Goal: Contribute content: Contribute content

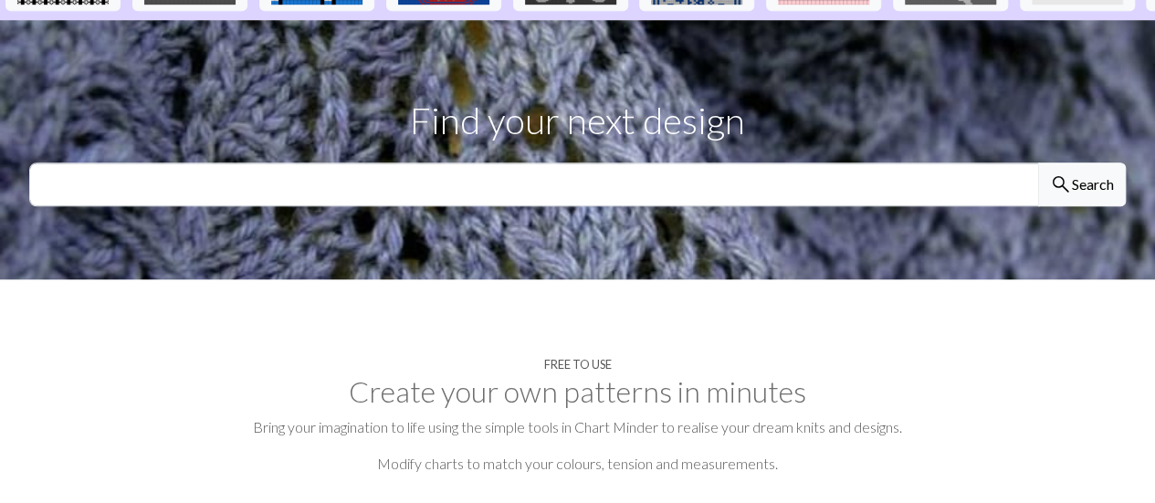
scroll to position [590, 0]
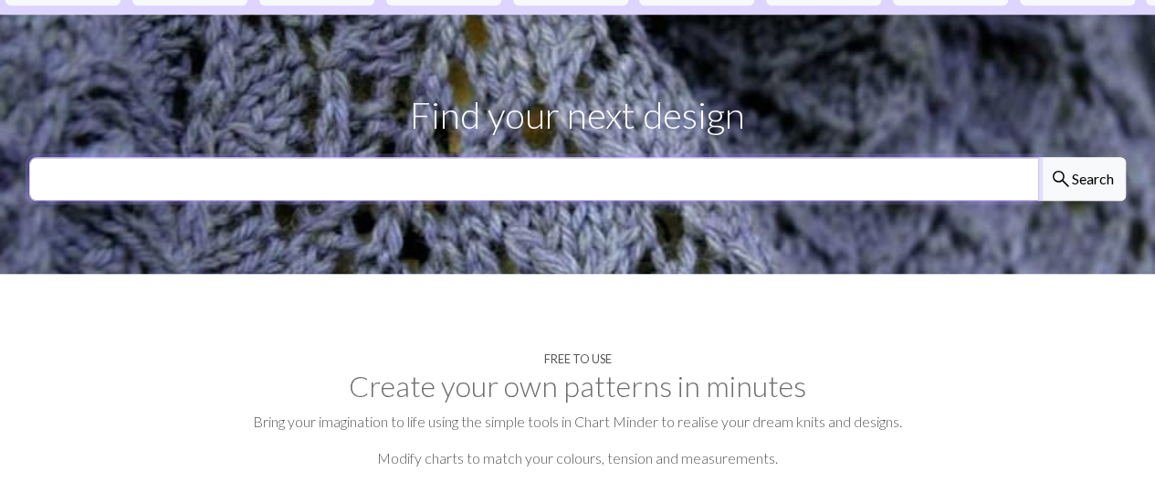
click at [724, 157] on input "text" at bounding box center [534, 179] width 1010 height 44
type input "J"
click at [1039, 157] on button "search Search" at bounding box center [1083, 179] width 88 height 44
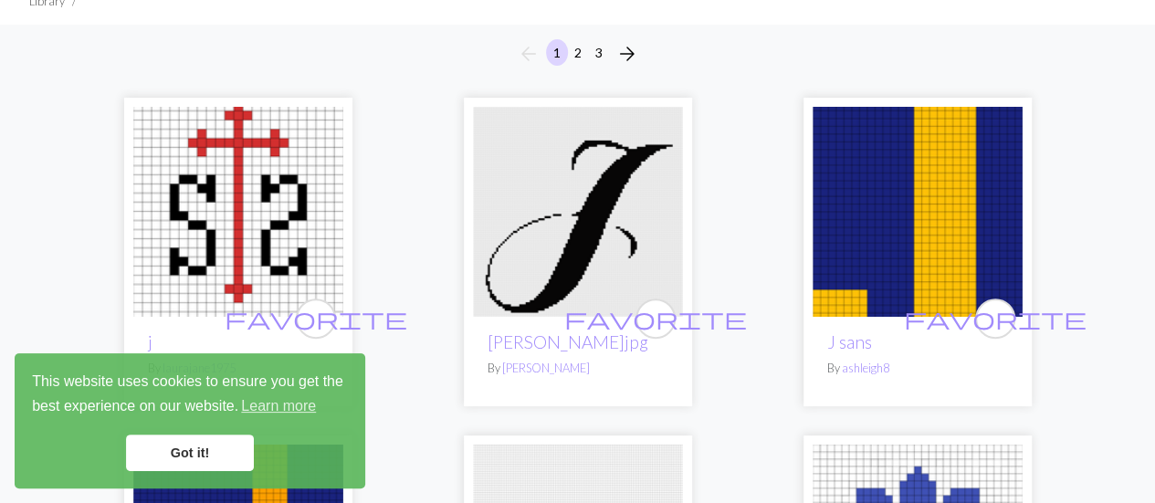
scroll to position [236, 0]
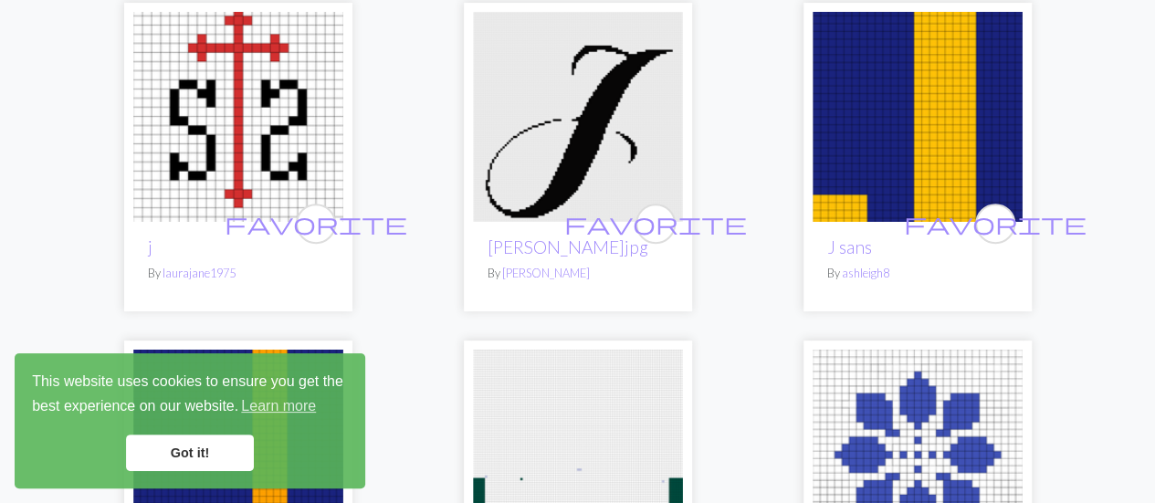
click at [592, 127] on img at bounding box center [578, 117] width 210 height 210
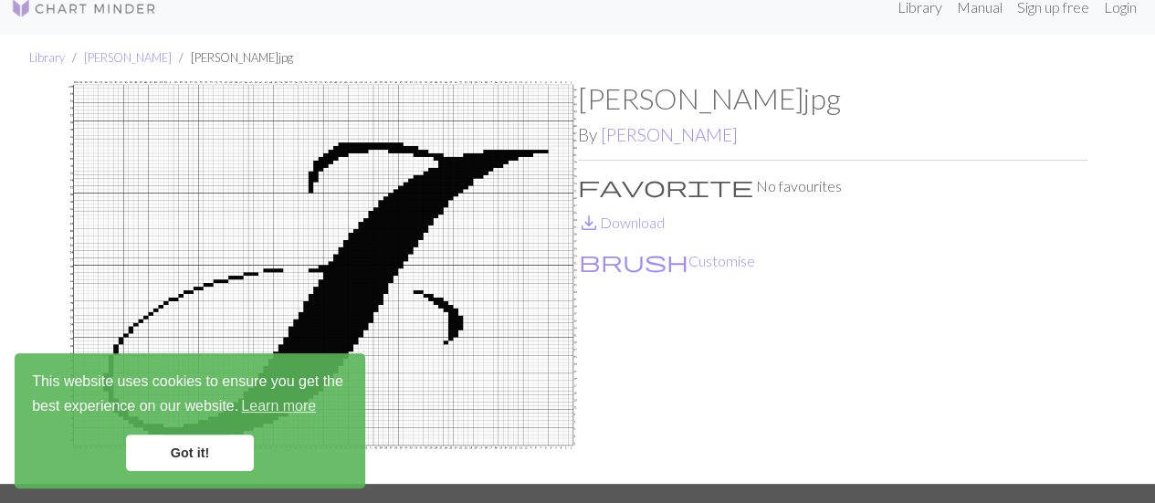
scroll to position [23, 0]
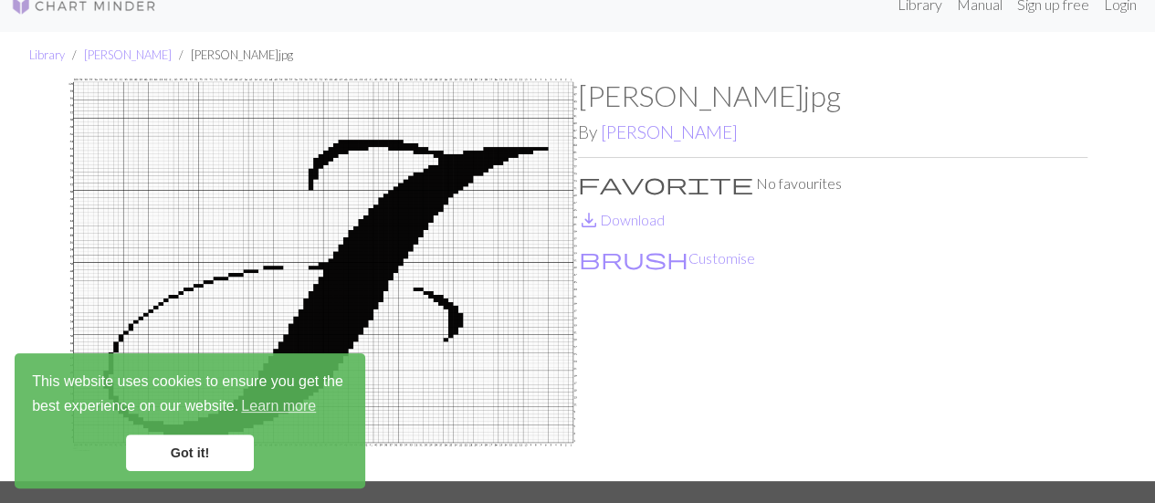
click at [223, 452] on link "Got it!" at bounding box center [190, 453] width 128 height 37
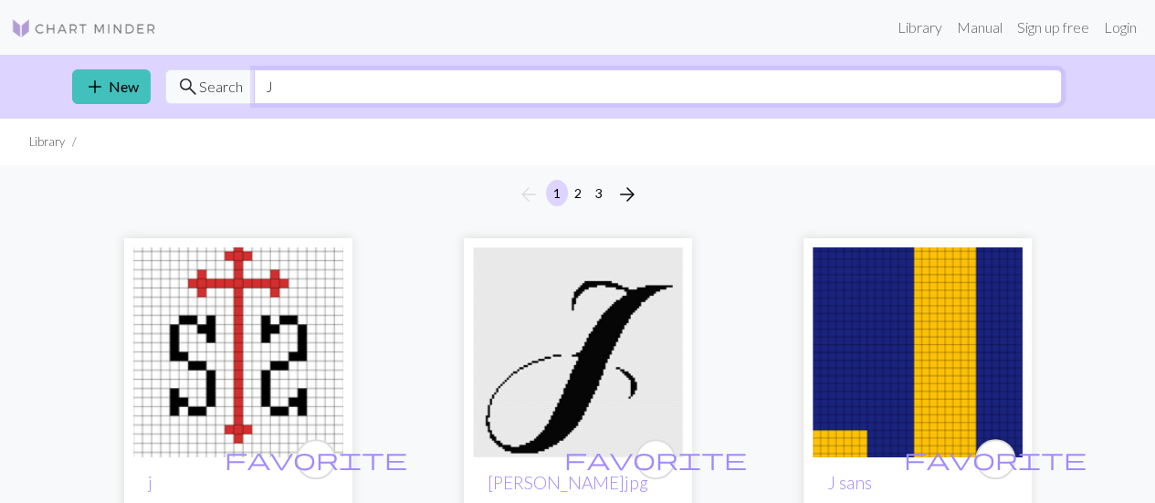
click at [469, 87] on input "J" at bounding box center [658, 86] width 808 height 35
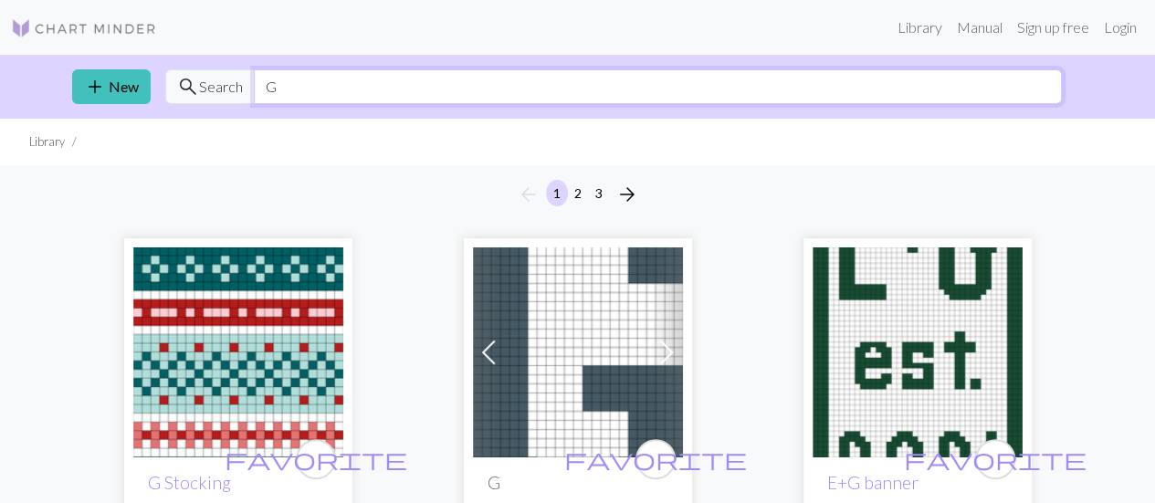
type input "G"
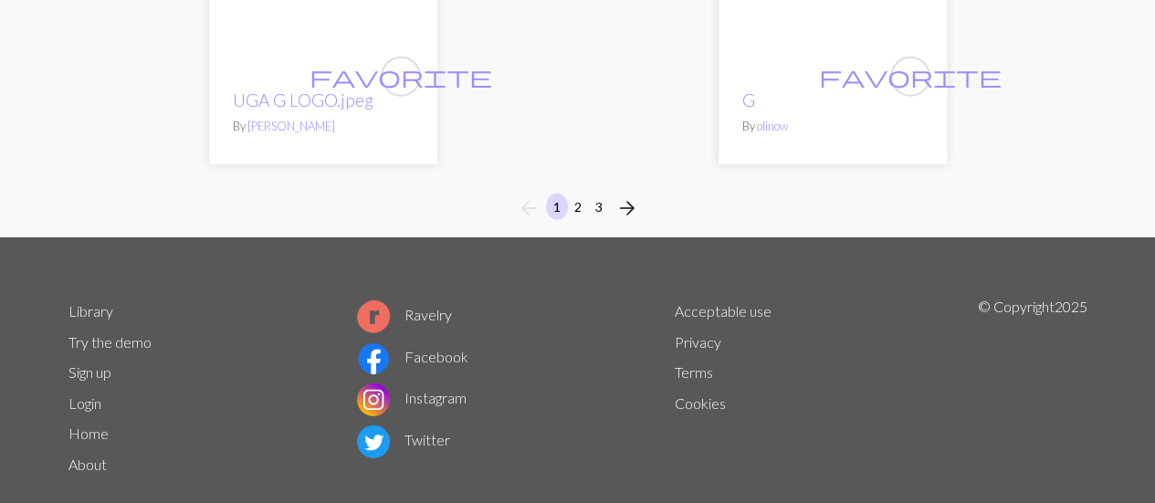
scroll to position [6069, 0]
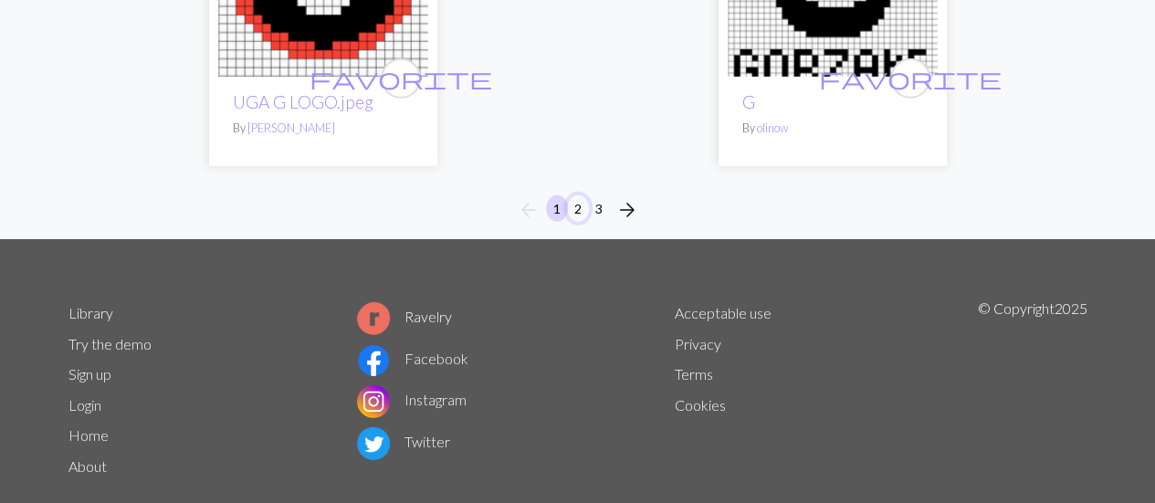
click at [577, 220] on button "2" at bounding box center [578, 208] width 22 height 26
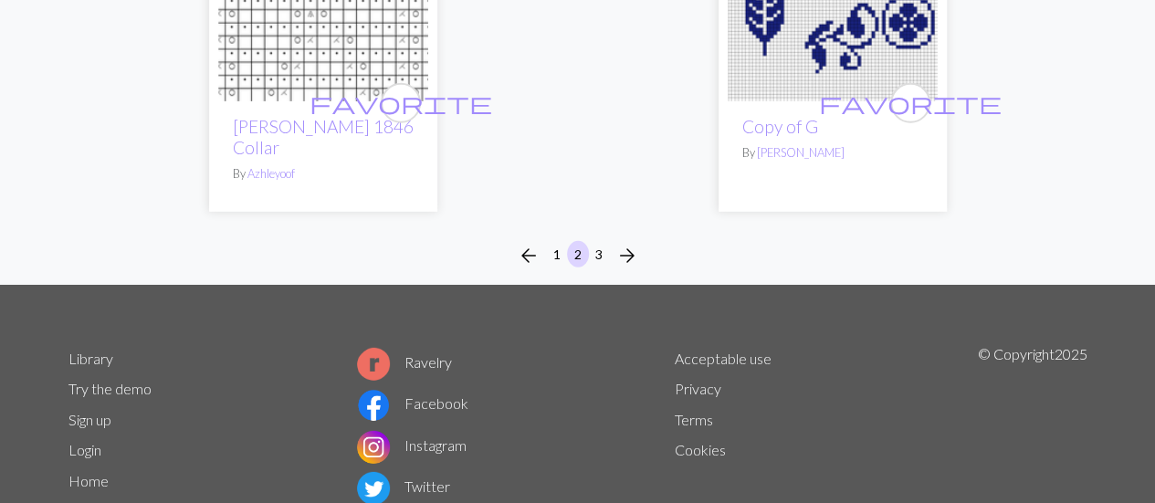
scroll to position [6082, 0]
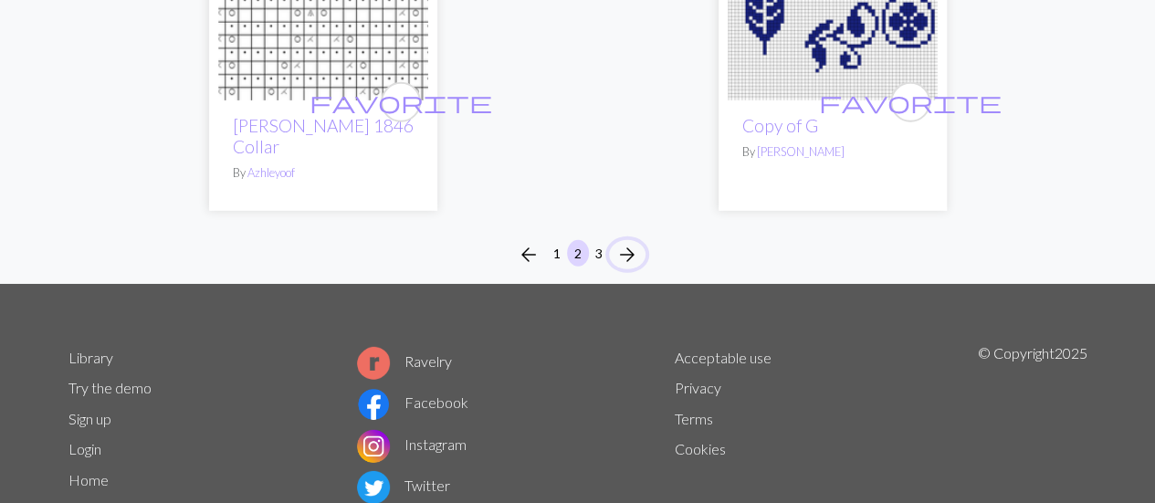
click at [609, 240] on button "arrow_forward" at bounding box center [627, 254] width 37 height 29
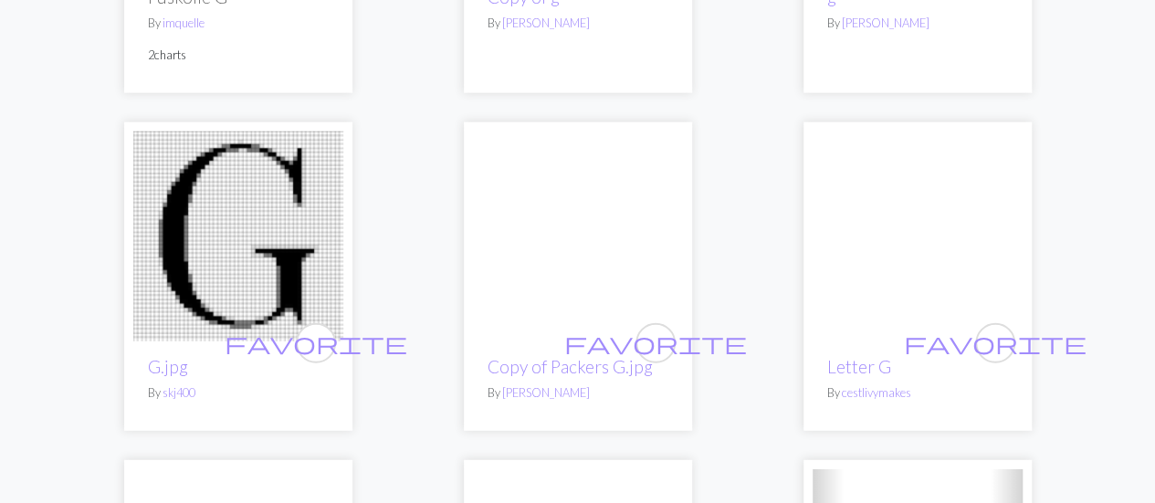
scroll to position [2229, 0]
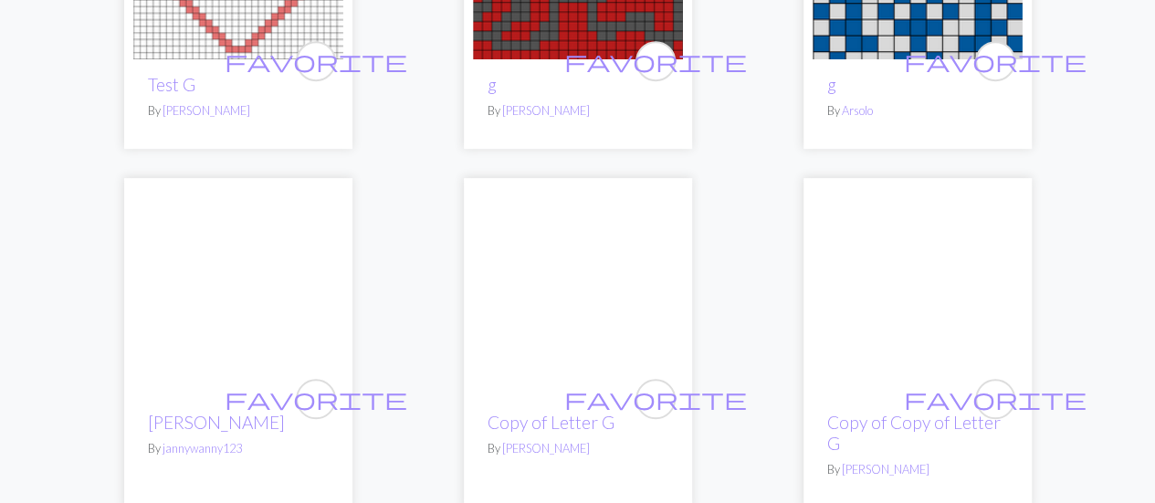
scroll to position [0, 0]
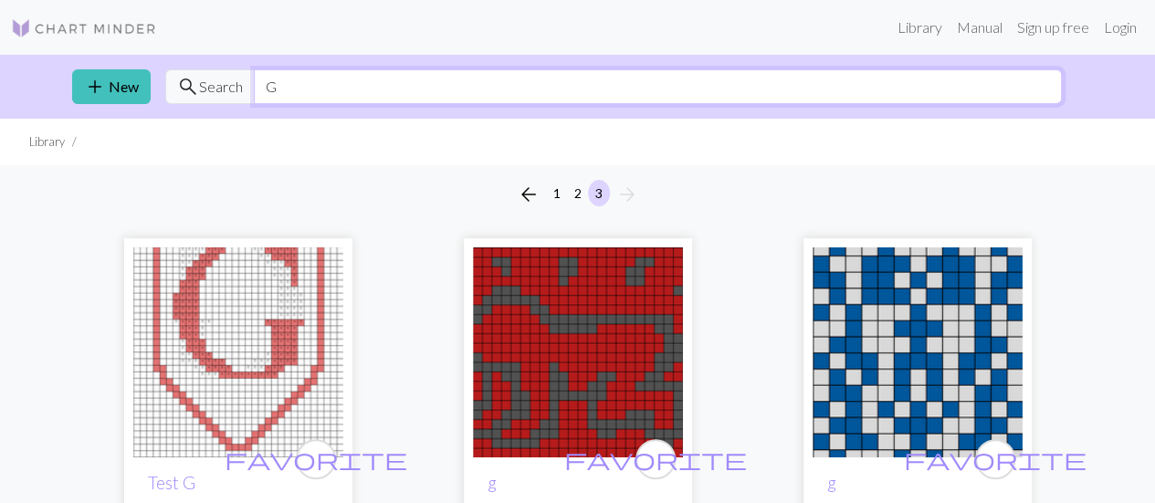
click at [506, 92] on input "G" at bounding box center [658, 86] width 808 height 35
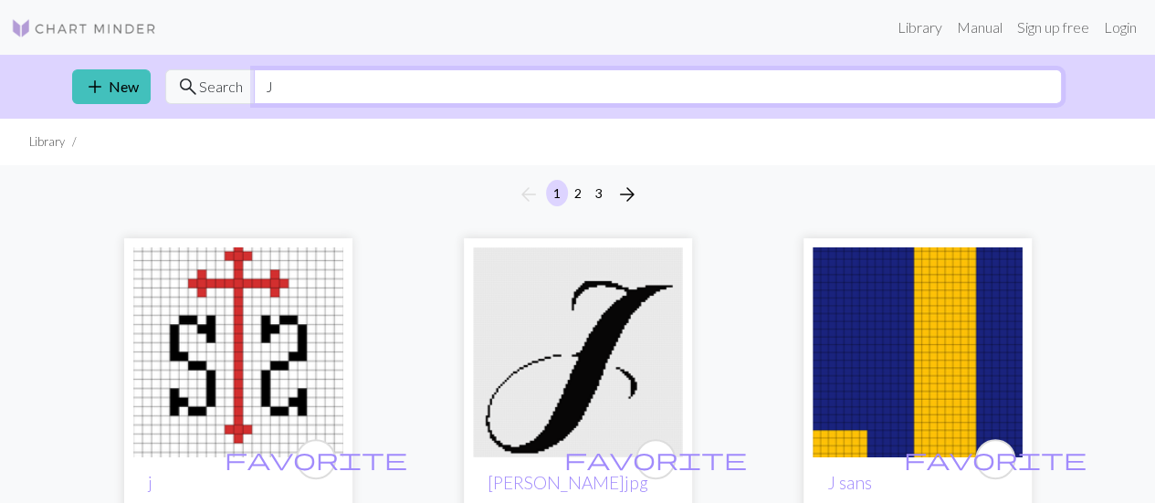
type input "J"
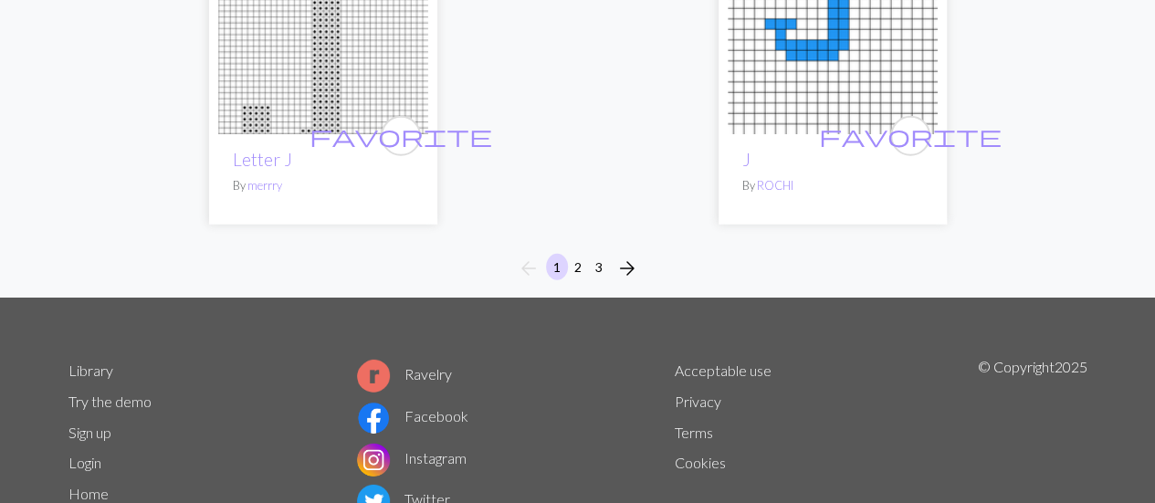
scroll to position [6116, 0]
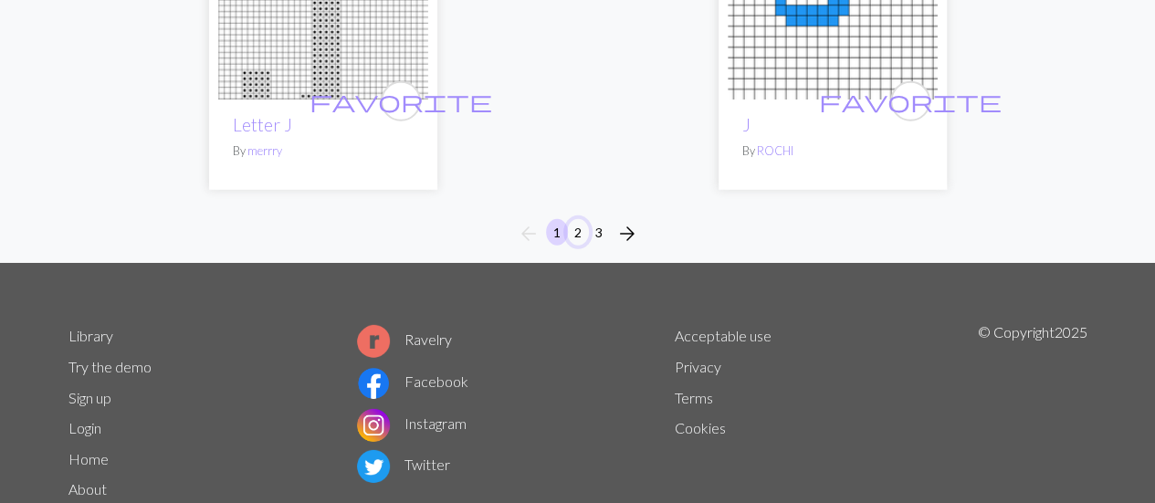
click at [579, 219] on button "2" at bounding box center [578, 232] width 22 height 26
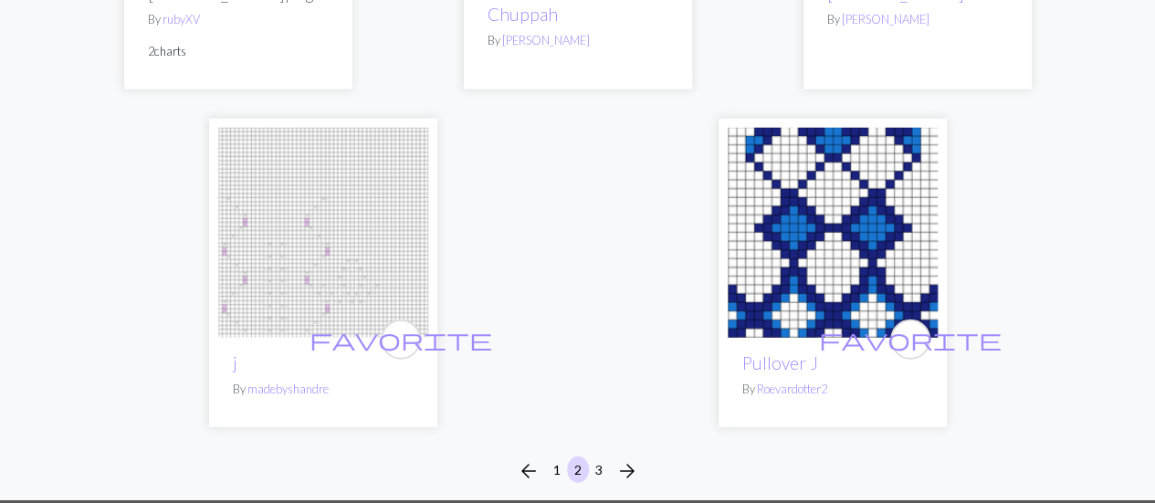
scroll to position [5809, 0]
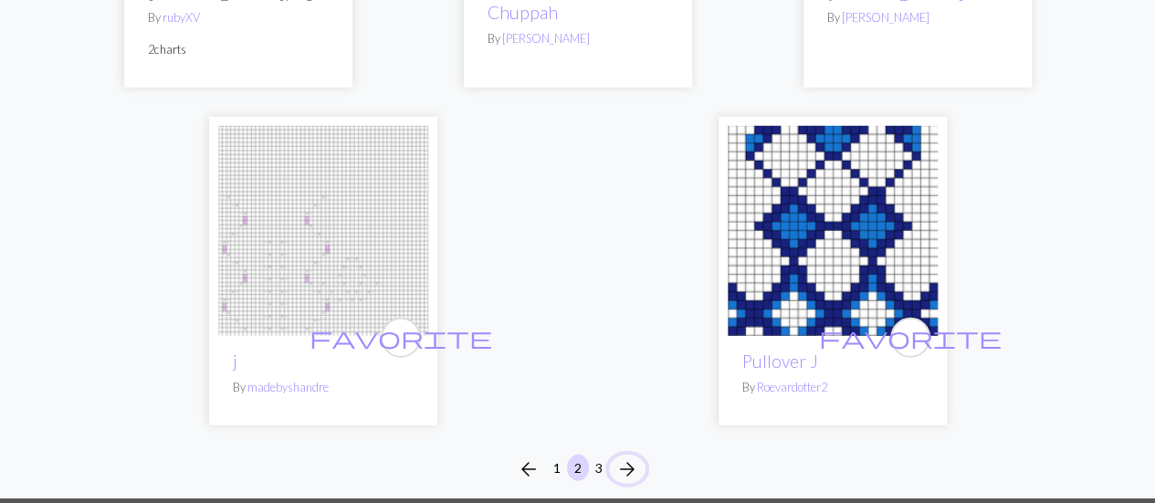
click at [612, 455] on button "arrow_forward" at bounding box center [627, 469] width 37 height 29
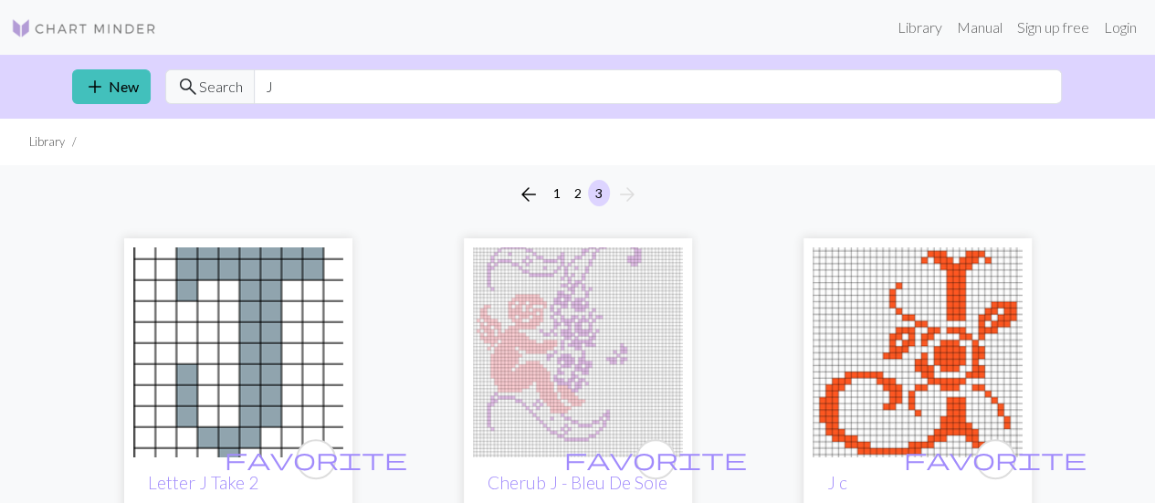
click at [389, 141] on ul "Library" at bounding box center [577, 142] width 1155 height 47
click at [112, 92] on link "add New" at bounding box center [111, 86] width 79 height 35
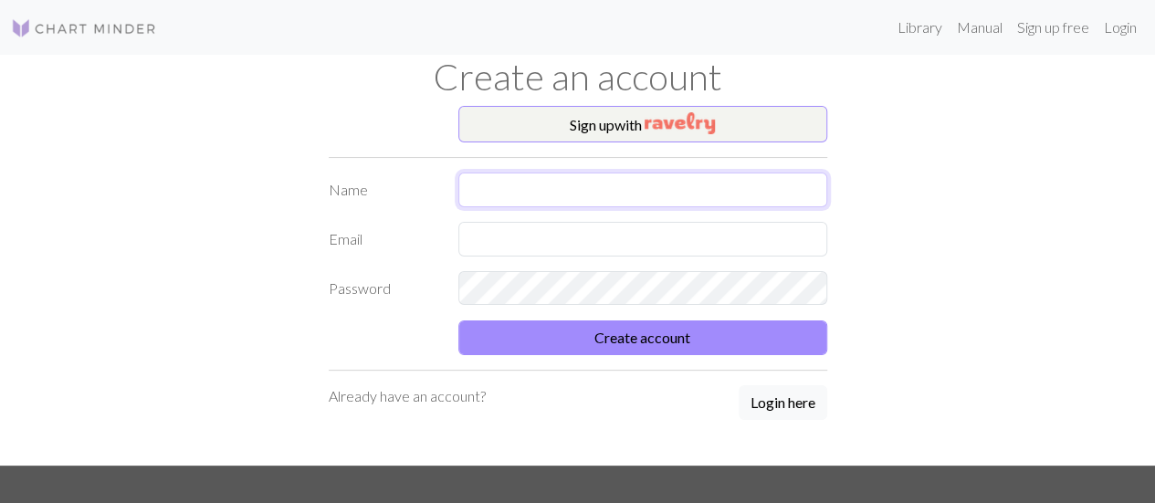
click at [565, 179] on input "text" at bounding box center [643, 190] width 369 height 35
type input "Galina Achmetova"
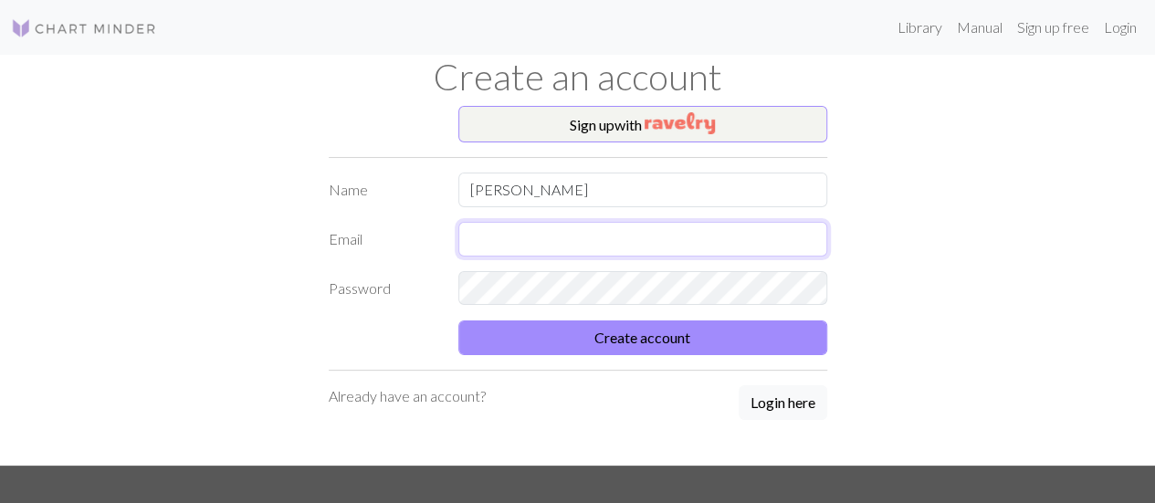
click at [559, 227] on input "text" at bounding box center [643, 239] width 369 height 35
type input "galinajon@gmail.com"
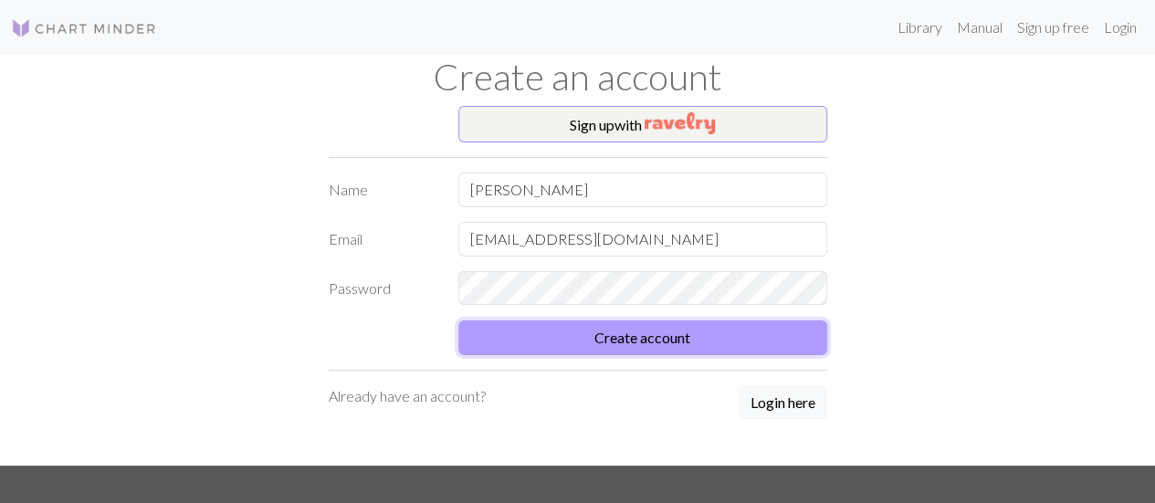
click at [729, 339] on button "Create account" at bounding box center [643, 338] width 369 height 35
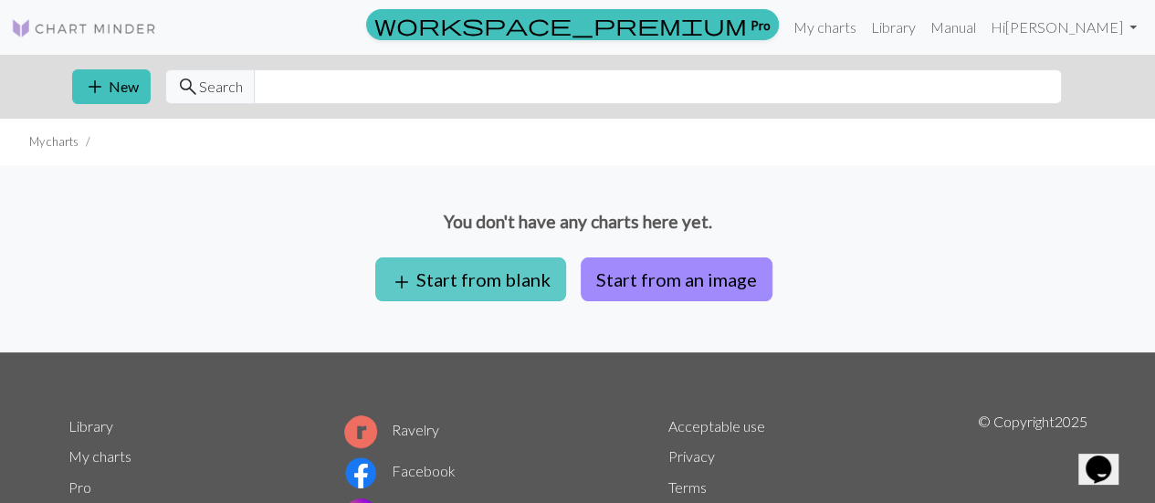
click at [486, 273] on button "add Start from blank" at bounding box center [470, 280] width 191 height 44
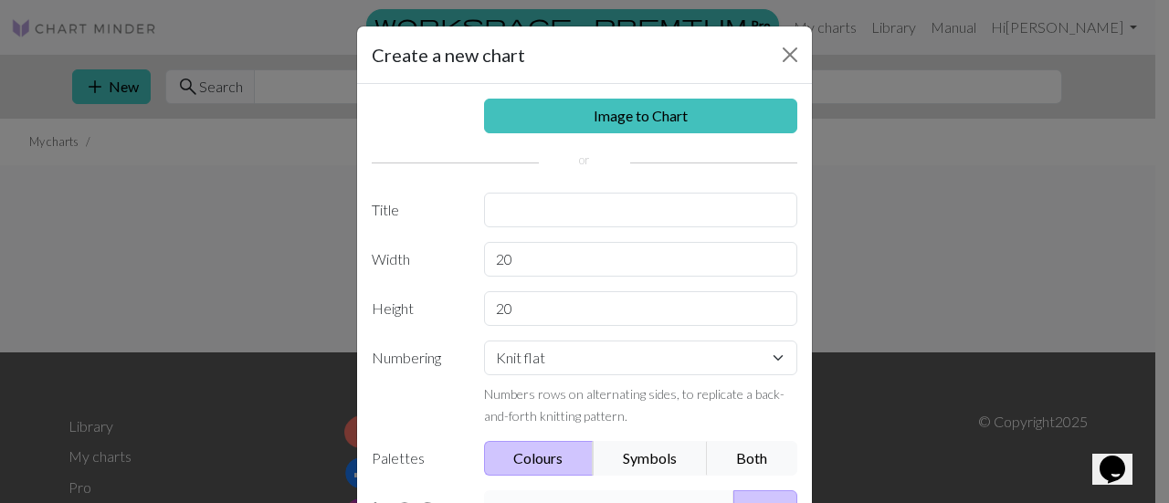
click at [568, 180] on div "Image to Chart Title Width 20 Height 20 Numbering Knit flat Knit in the round L…" at bounding box center [584, 379] width 455 height 590
click at [559, 211] on input "text" at bounding box center [641, 210] width 314 height 35
type input "G"
click at [568, 374] on div "Knit flat Knit in the round Lace knitting Cross stitch Numbers rows on alternat…" at bounding box center [641, 384] width 336 height 86
click at [579, 349] on select "Knit flat Knit in the round Lace knitting Cross stitch" at bounding box center [641, 358] width 314 height 35
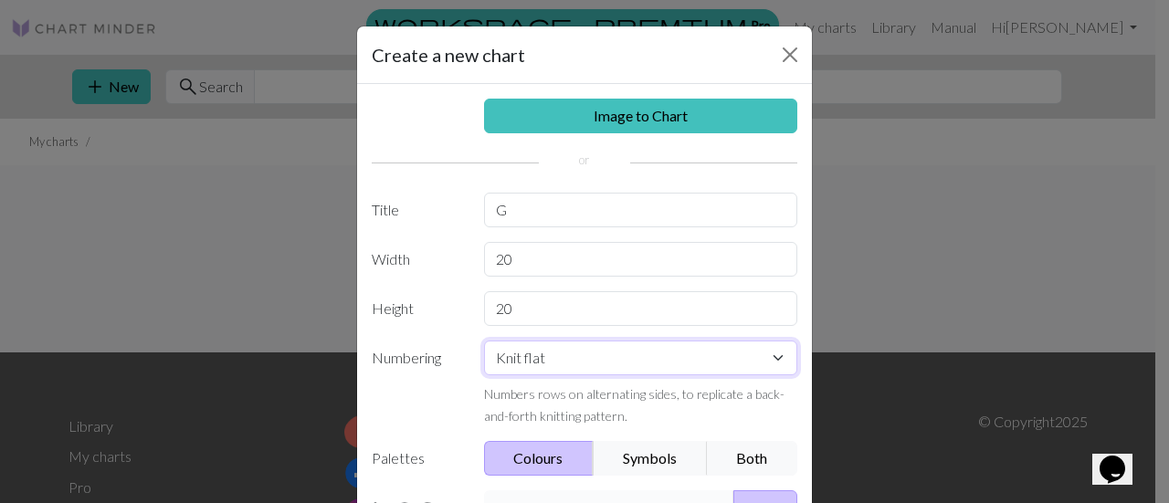
select select "round"
click at [484, 341] on select "Knit flat Knit in the round Lace knitting Cross stitch" at bounding box center [641, 358] width 314 height 35
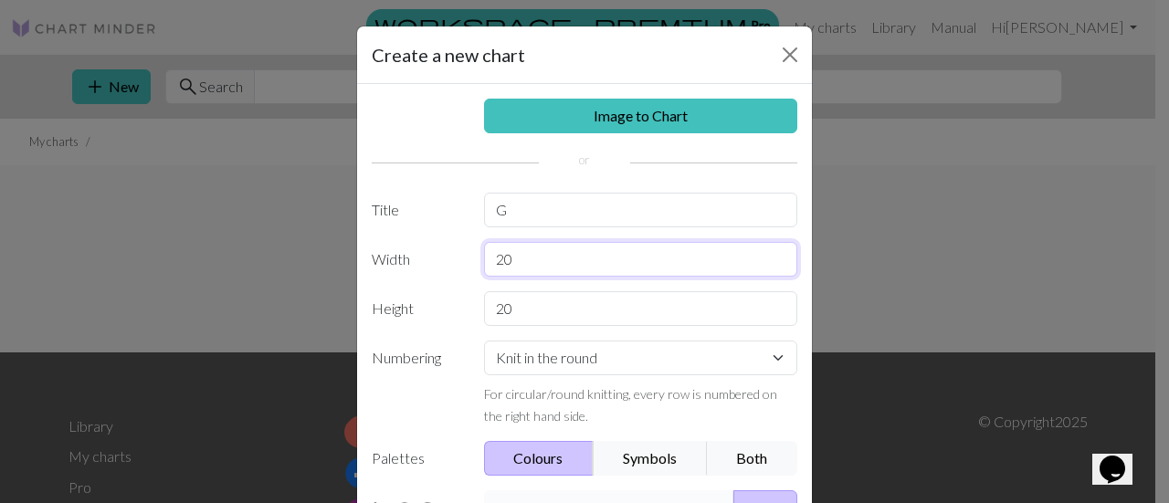
click at [543, 264] on input "20" at bounding box center [641, 259] width 314 height 35
type input "2"
type input "60"
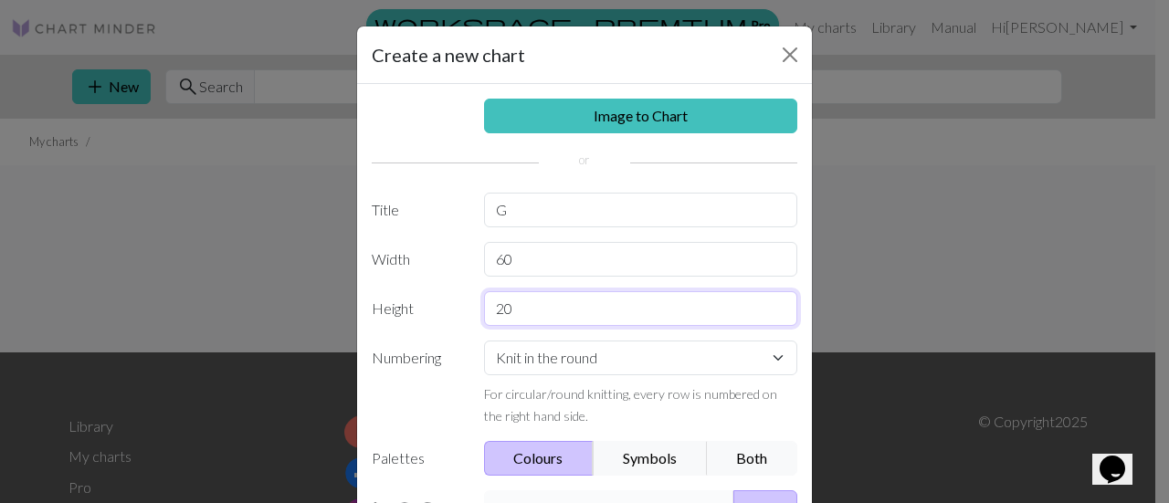
click at [527, 306] on input "20" at bounding box center [641, 308] width 314 height 35
type input "2"
type input "50"
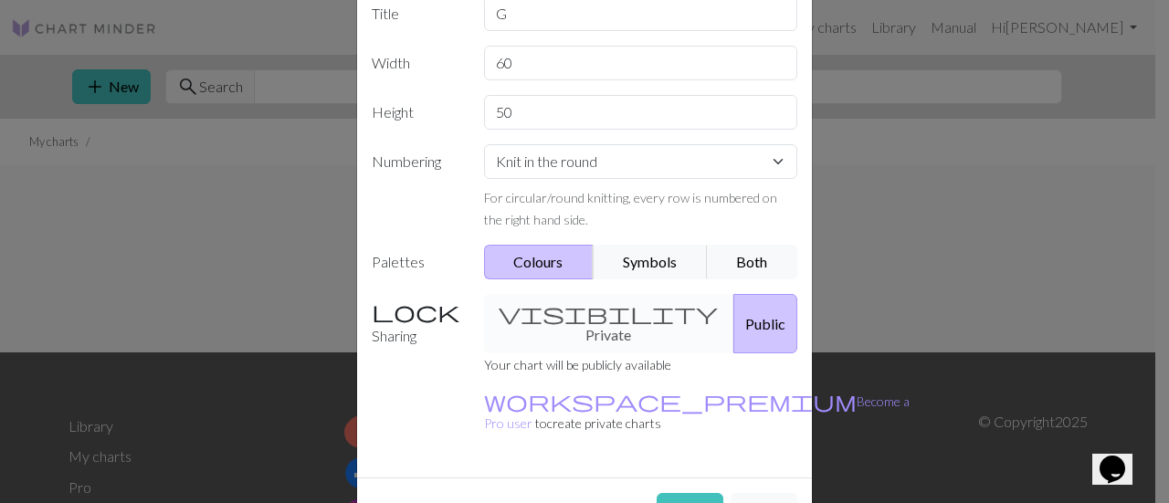
scroll to position [214, 0]
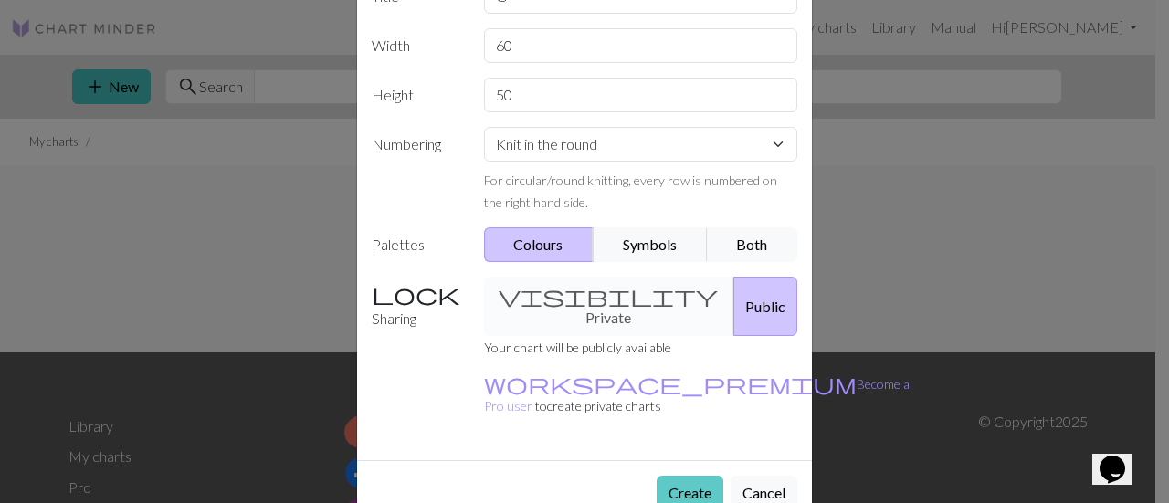
click at [661, 476] on button "Create" at bounding box center [690, 493] width 67 height 35
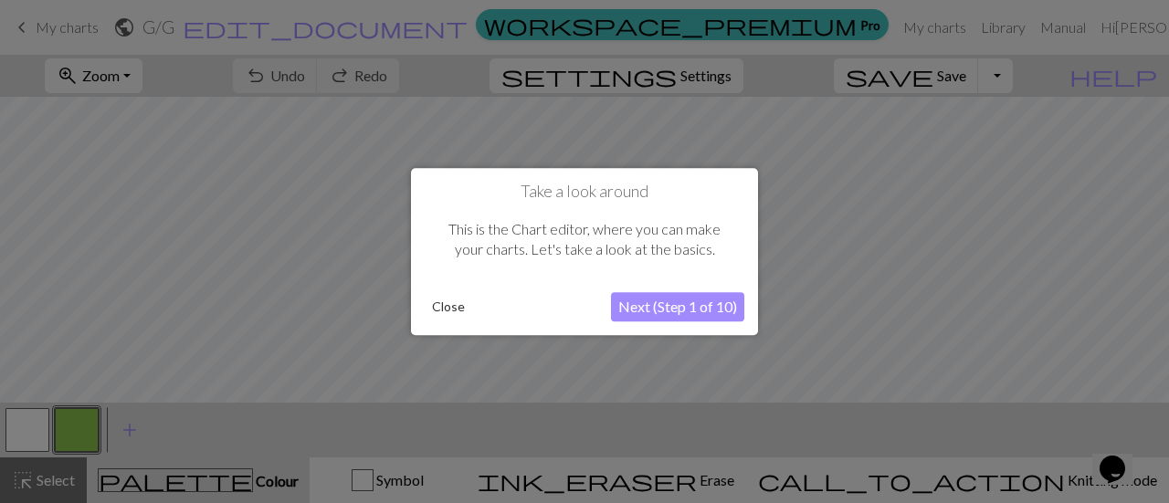
click at [696, 299] on button "Next (Step 1 of 10)" at bounding box center [677, 306] width 133 height 29
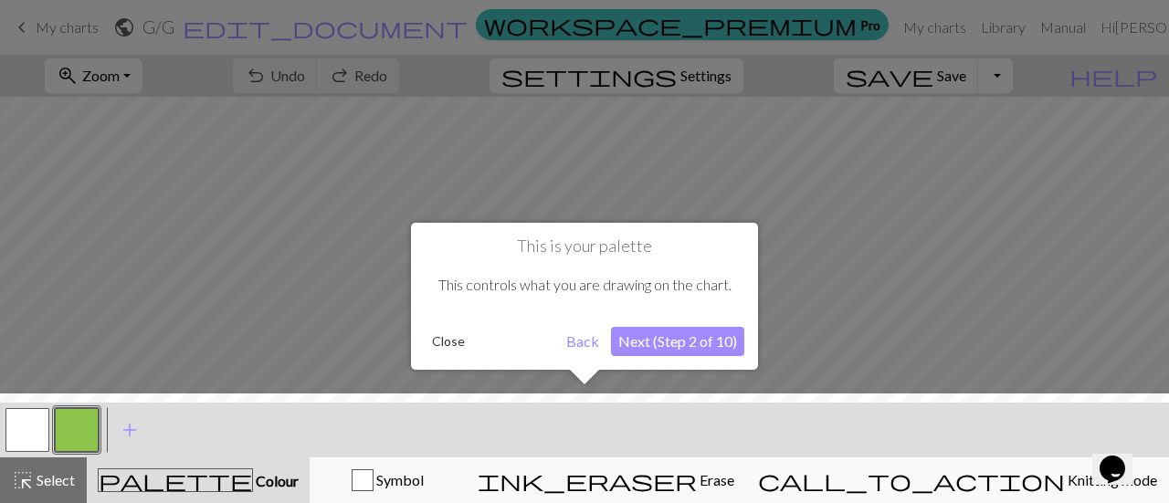
click at [701, 339] on button "Next (Step 2 of 10)" at bounding box center [677, 341] width 133 height 29
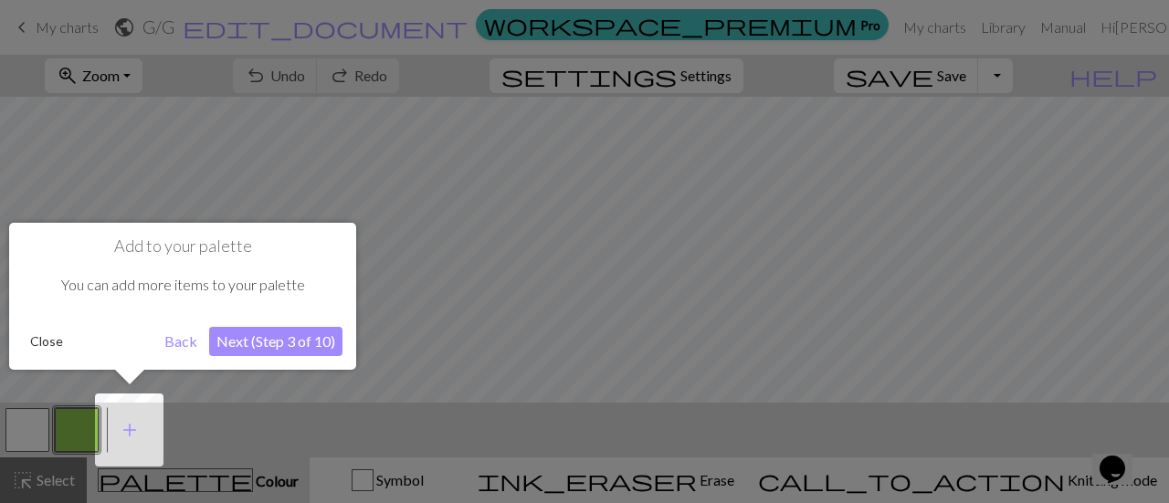
click at [247, 334] on button "Next (Step 3 of 10)" at bounding box center [275, 341] width 133 height 29
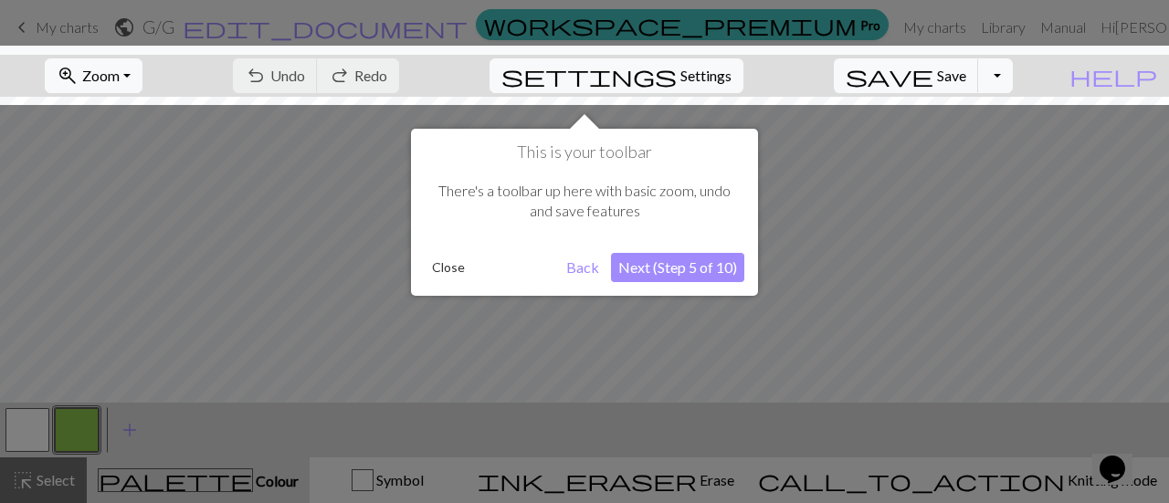
click at [216, 385] on div at bounding box center [584, 251] width 1169 height 503
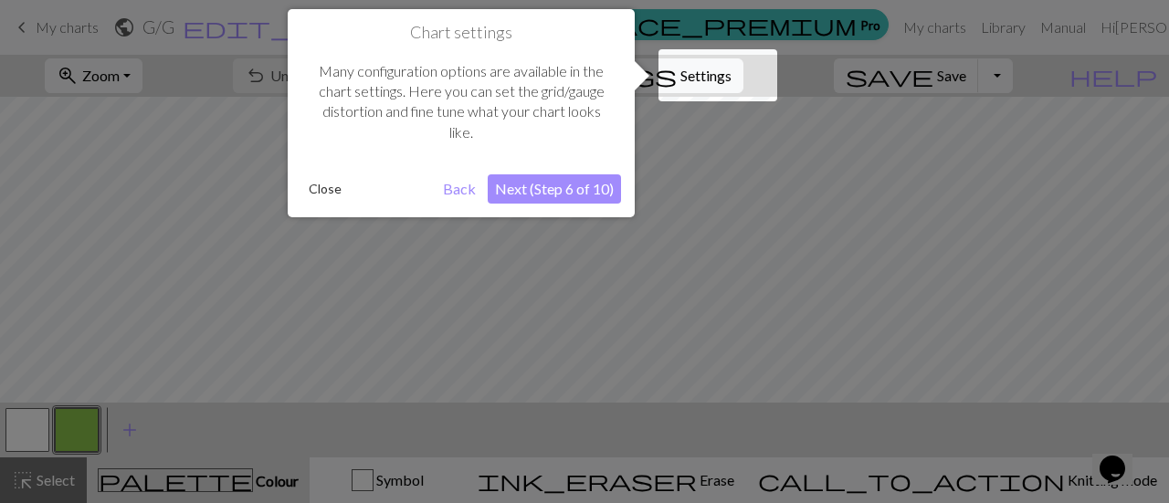
click at [563, 198] on button "Next (Step 6 of 10)" at bounding box center [554, 188] width 133 height 29
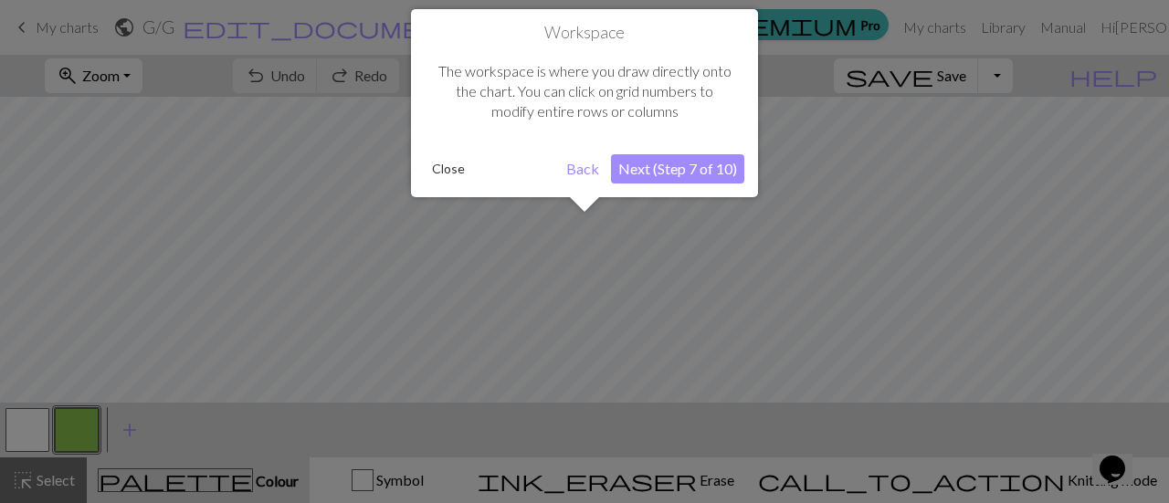
scroll to position [69, 0]
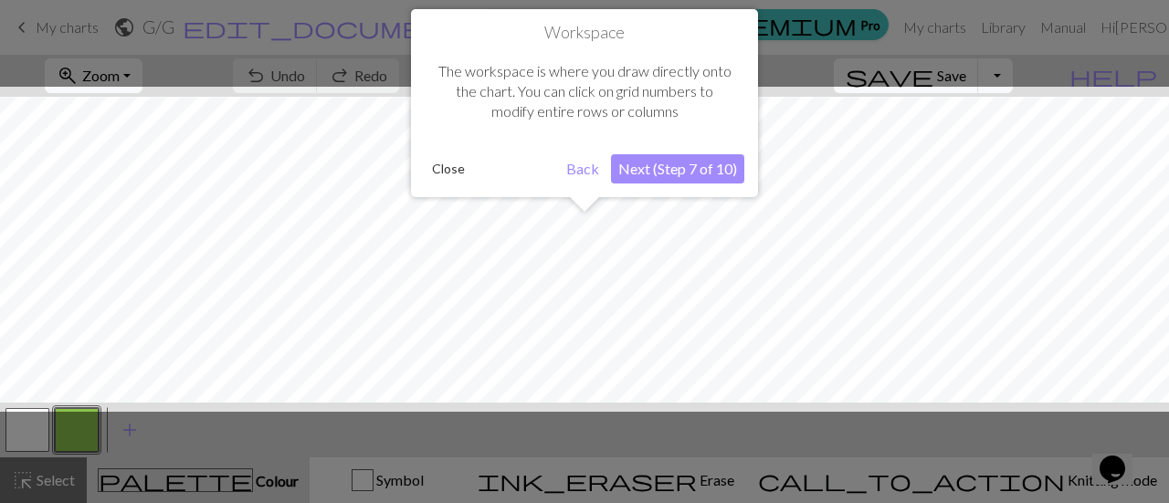
click at [674, 179] on button "Next (Step 7 of 10)" at bounding box center [677, 168] width 133 height 29
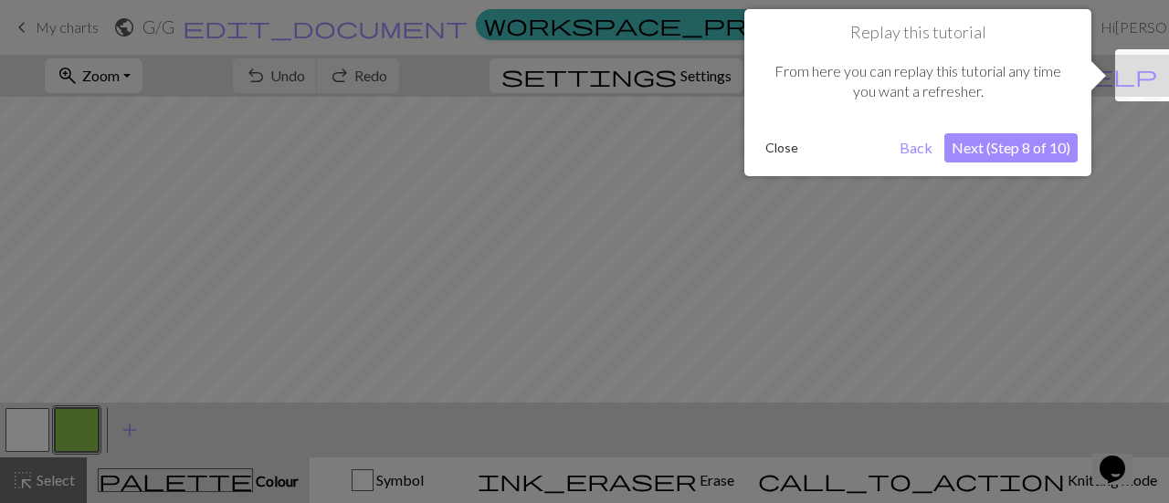
click at [985, 151] on button "Next (Step 8 of 10)" at bounding box center [1010, 147] width 133 height 29
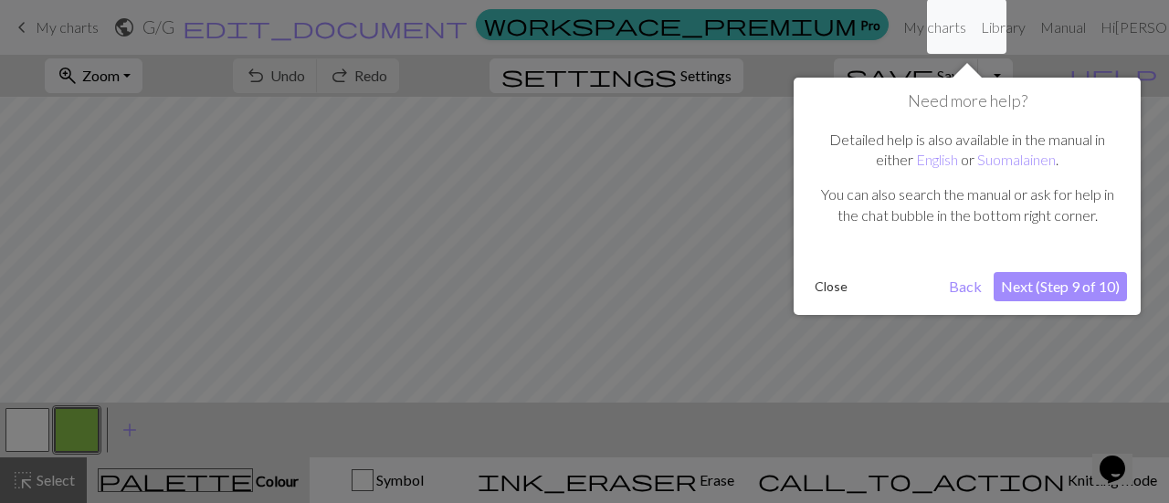
click at [1076, 275] on button "Next (Step 9 of 10)" at bounding box center [1060, 286] width 133 height 29
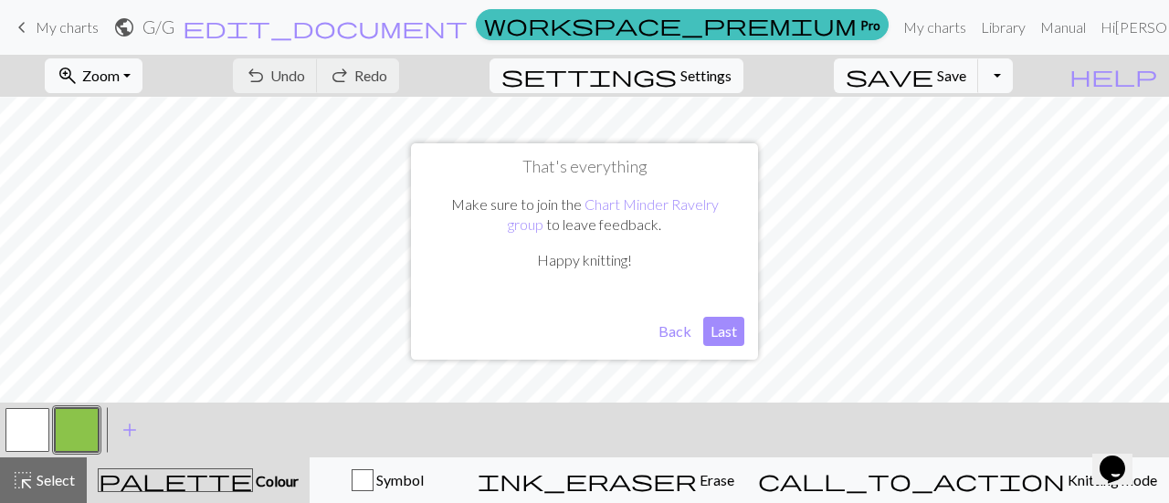
click at [725, 335] on button "Last" at bounding box center [723, 331] width 41 height 29
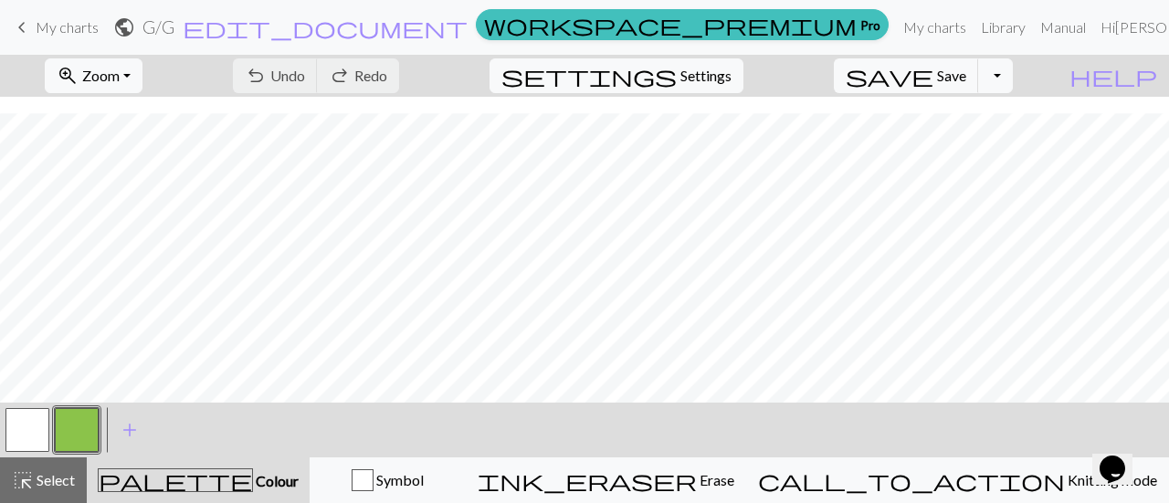
scroll to position [702, 0]
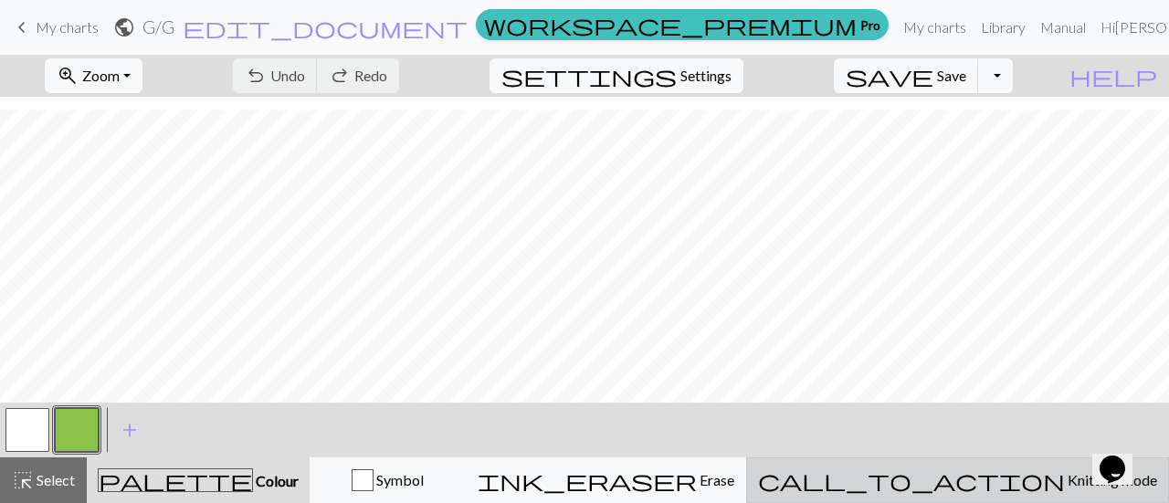
click at [1065, 480] on span "Knitting mode" at bounding box center [1111, 479] width 92 height 17
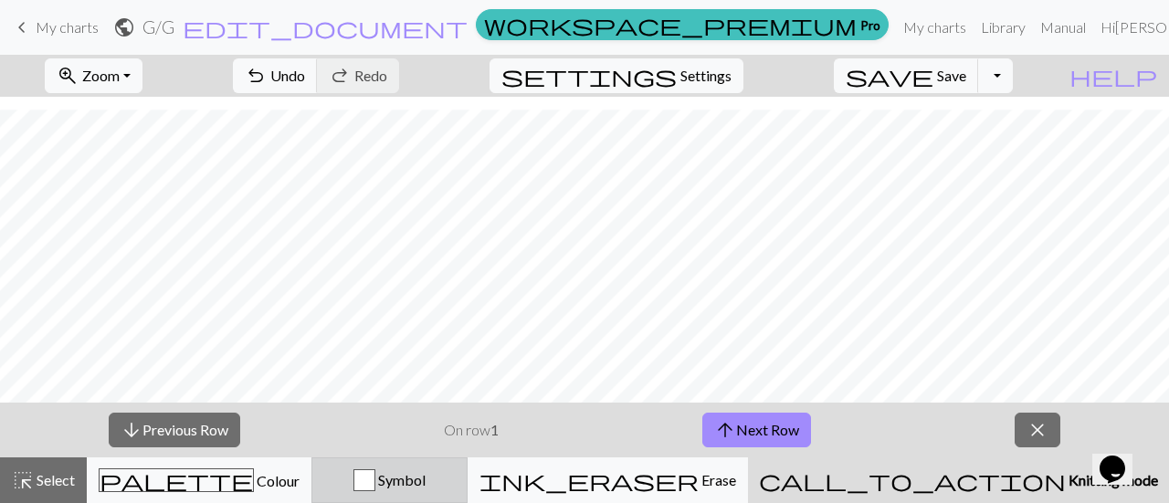
click at [456, 491] on div "Symbol" at bounding box center [389, 481] width 132 height 22
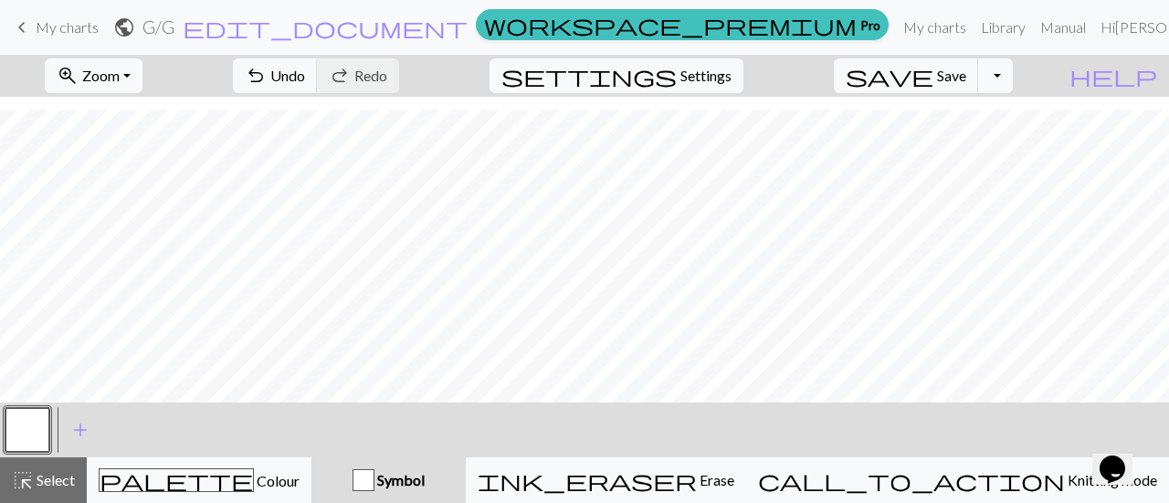
click at [455, 491] on div "Symbol" at bounding box center [388, 481] width 132 height 22
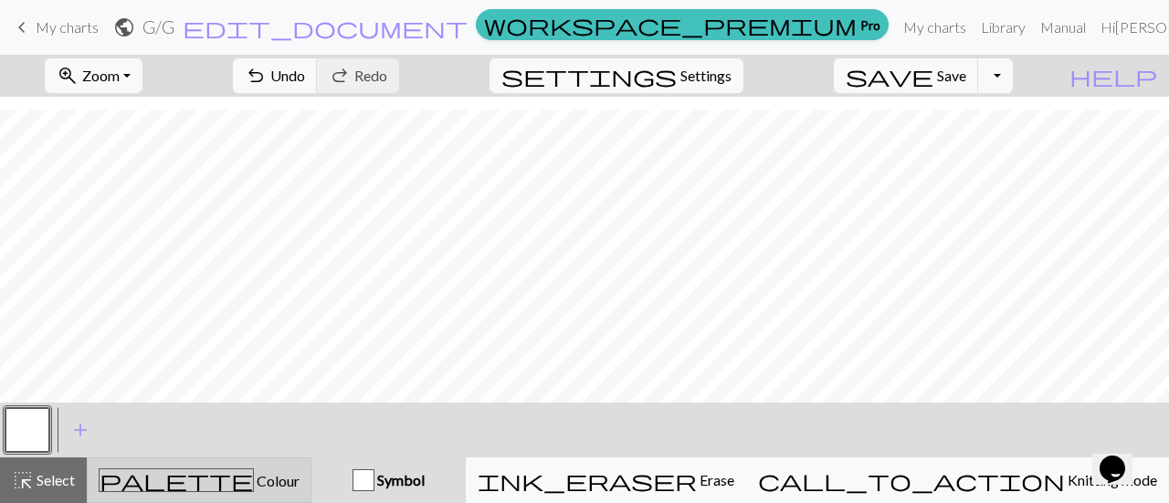
click at [289, 480] on div "palette Colour Colour" at bounding box center [199, 481] width 201 height 24
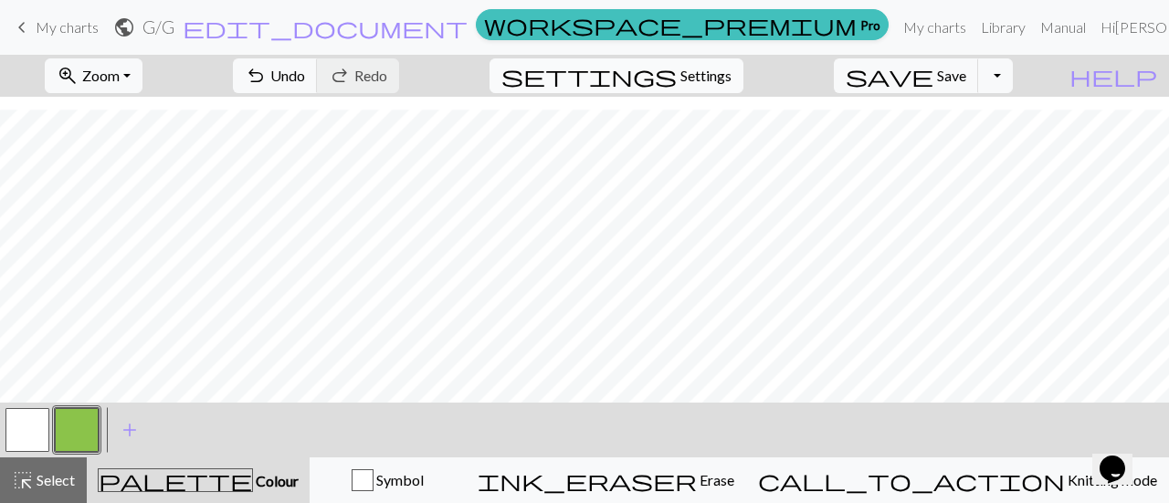
click at [716, 76] on span "Settings" at bounding box center [706, 76] width 51 height 22
select select "aran"
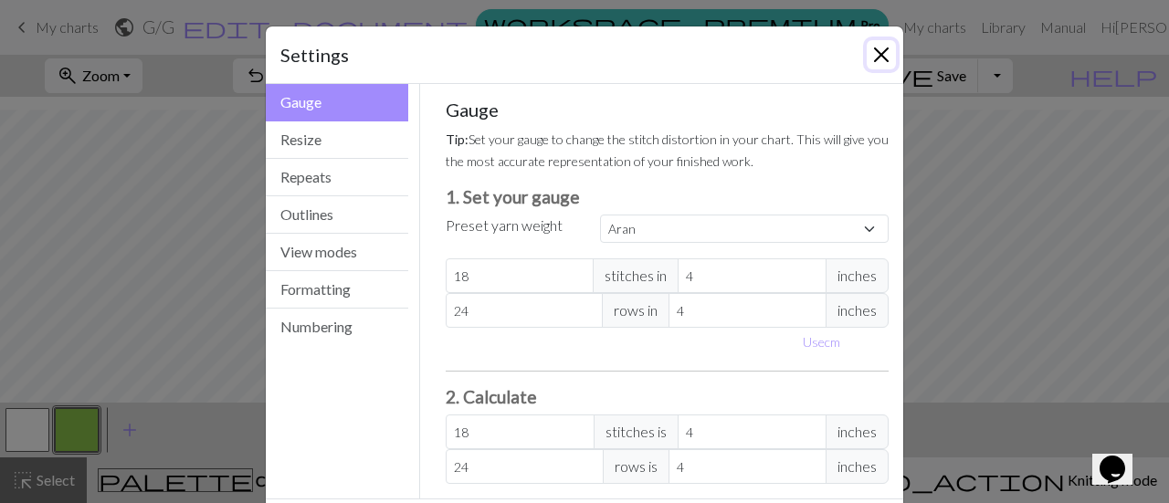
click at [871, 52] on button "Close" at bounding box center [881, 54] width 29 height 29
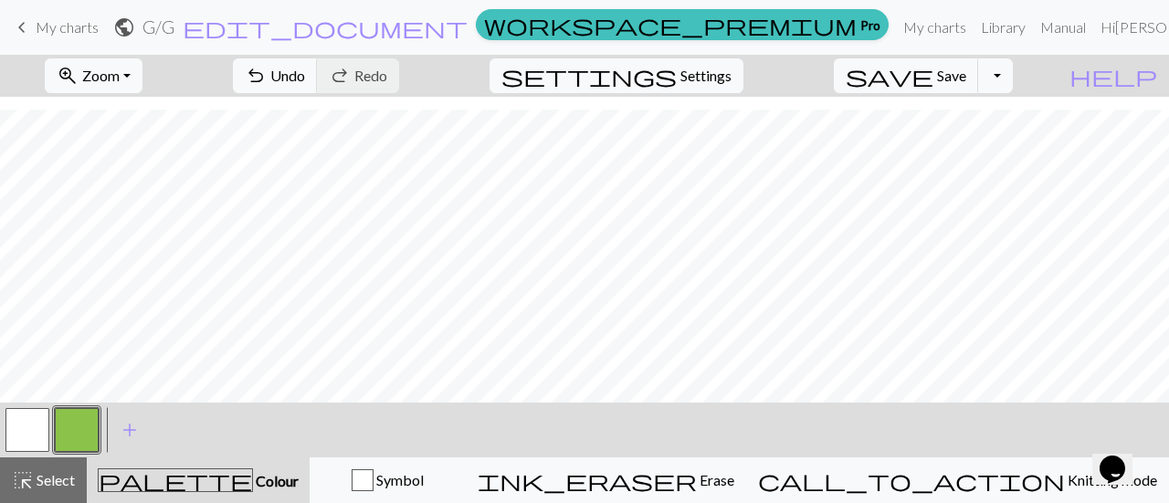
click at [97, 421] on button "button" at bounding box center [77, 430] width 44 height 44
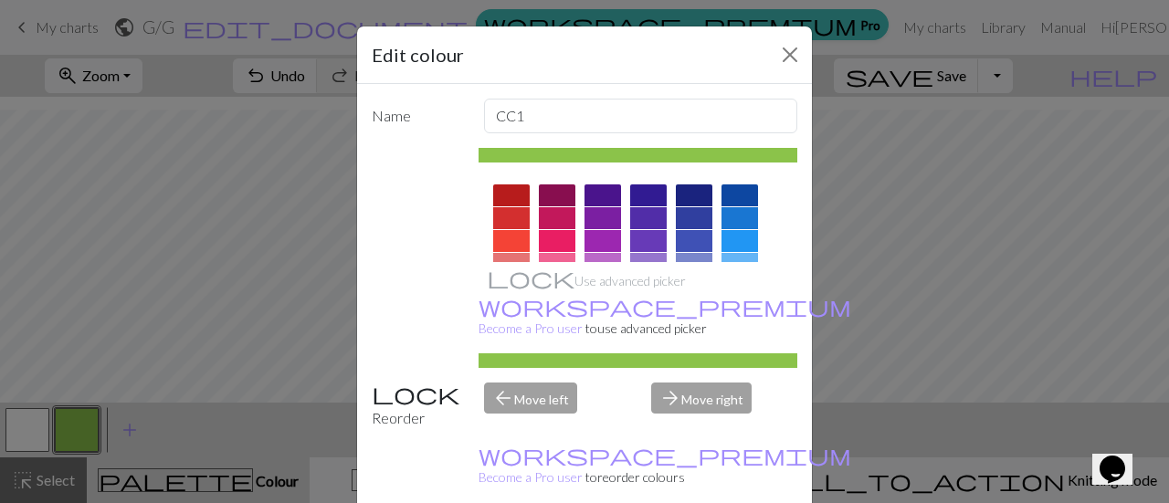
click at [512, 201] on div at bounding box center [511, 196] width 37 height 22
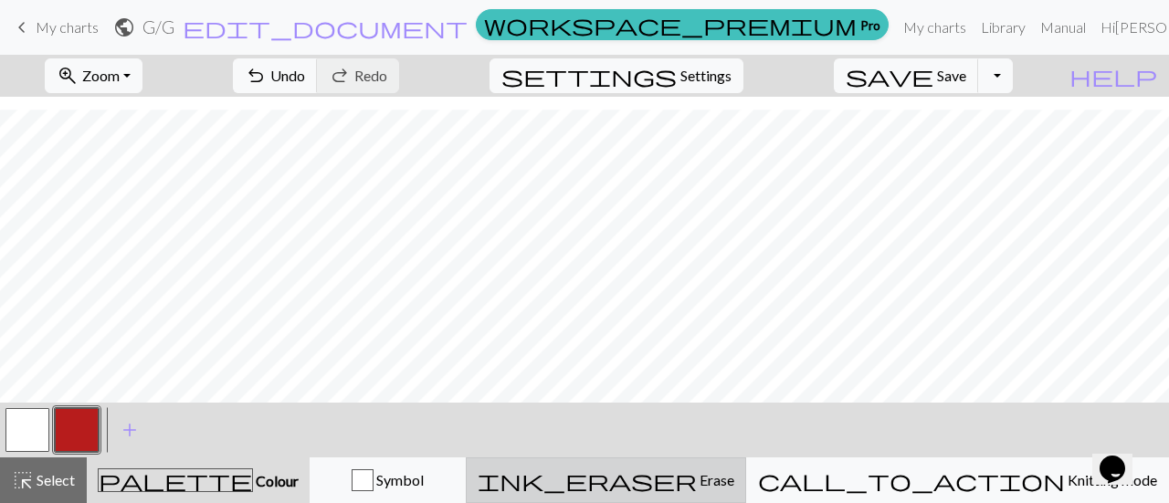
click at [697, 474] on span "ink_eraser" at bounding box center [587, 481] width 219 height 26
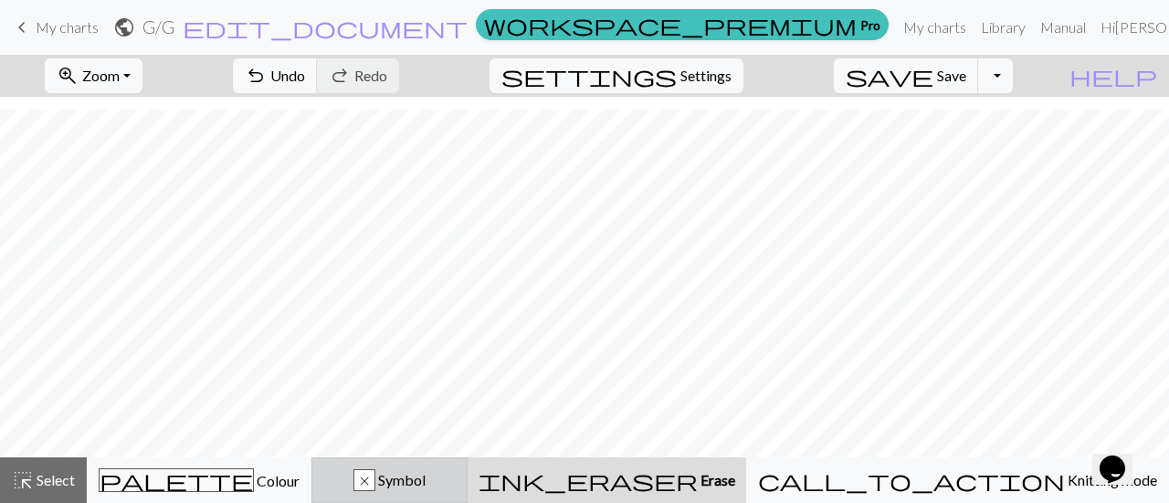
click at [456, 470] on div "x Symbol" at bounding box center [389, 481] width 132 height 22
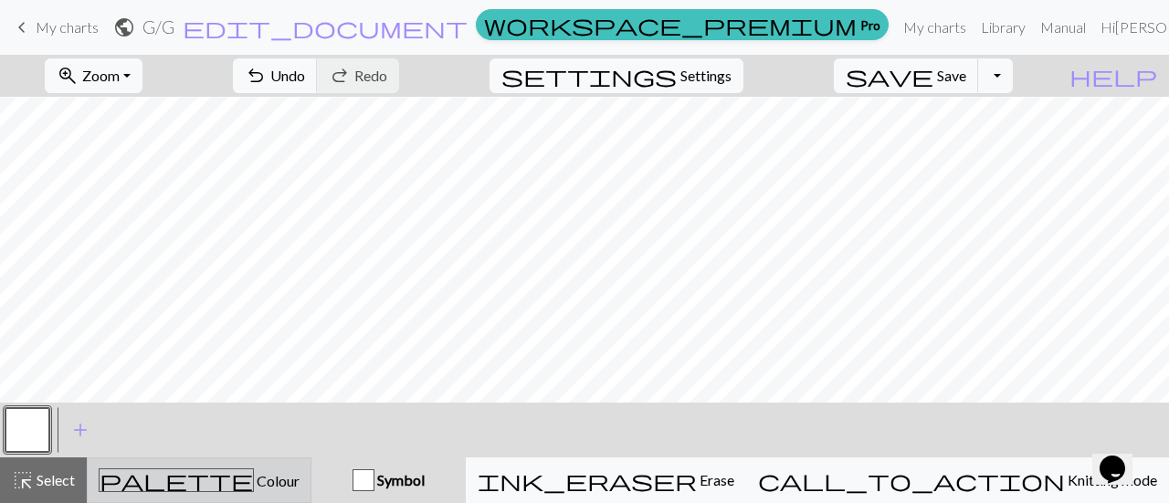
click at [254, 480] on span "Colour" at bounding box center [277, 480] width 46 height 17
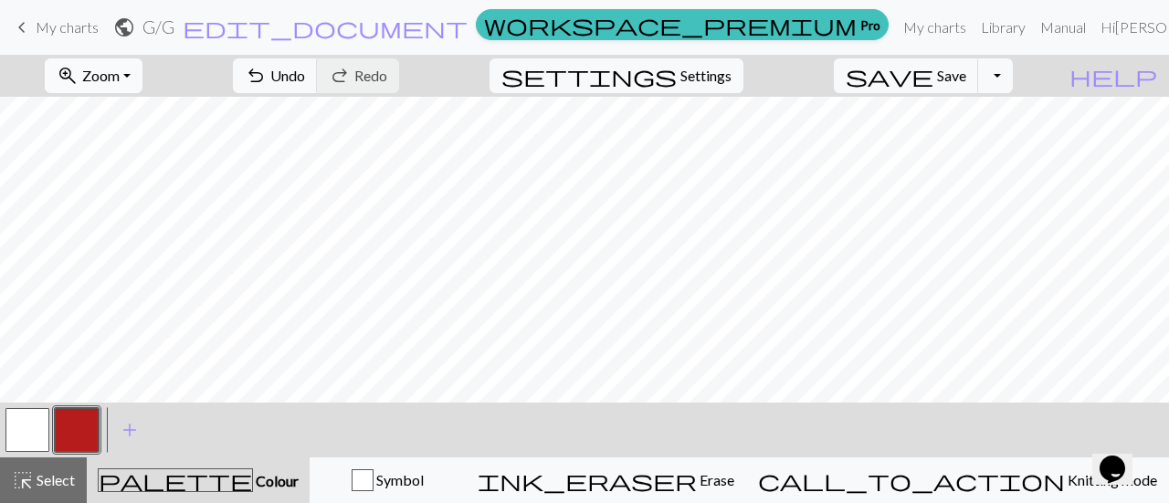
click at [142, 74] on button "zoom_in Zoom Zoom" at bounding box center [94, 75] width 98 height 35
click at [150, 215] on button "50%" at bounding box center [119, 218] width 144 height 29
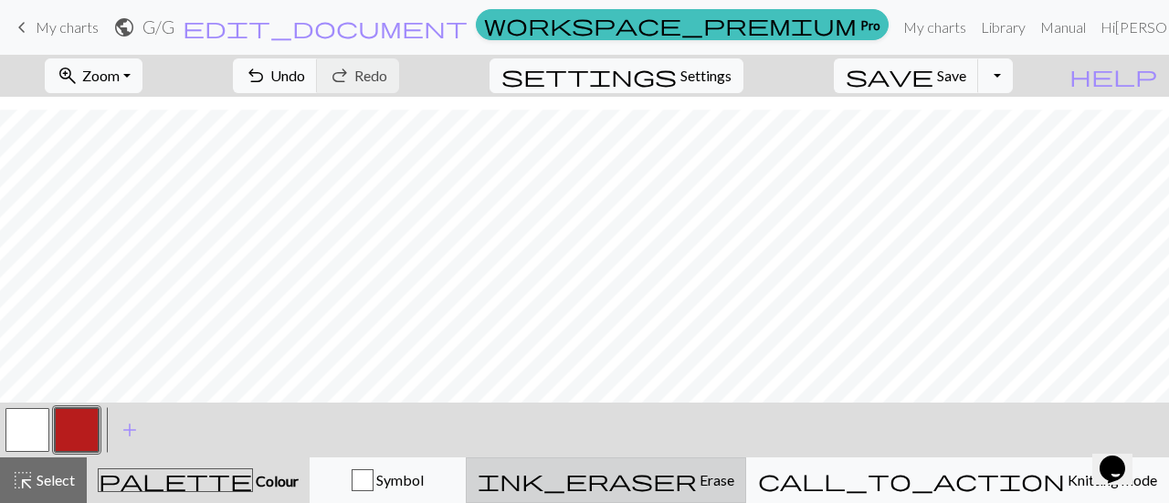
click at [734, 472] on span "Erase" at bounding box center [715, 479] width 37 height 17
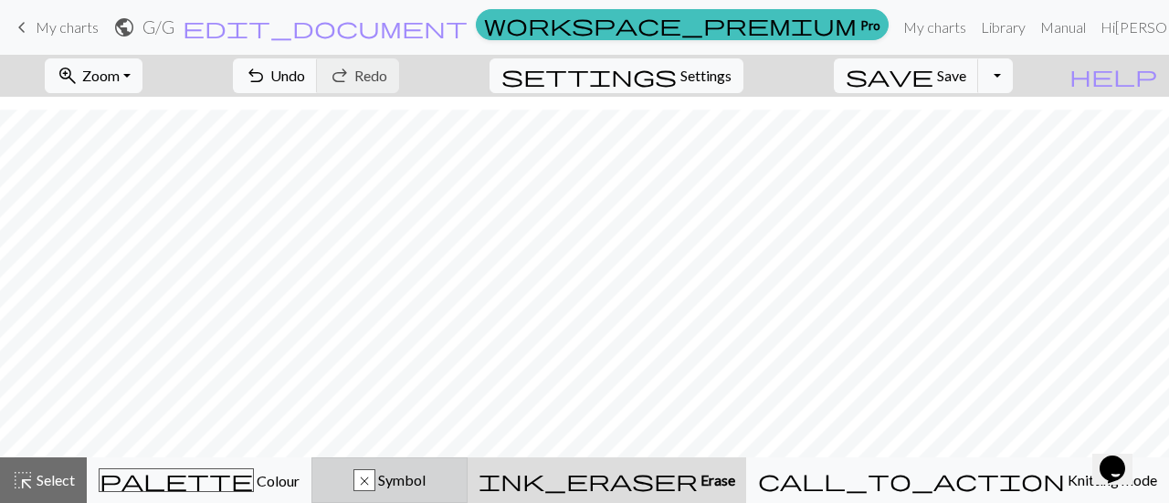
click at [375, 482] on div "x" at bounding box center [364, 481] width 20 height 22
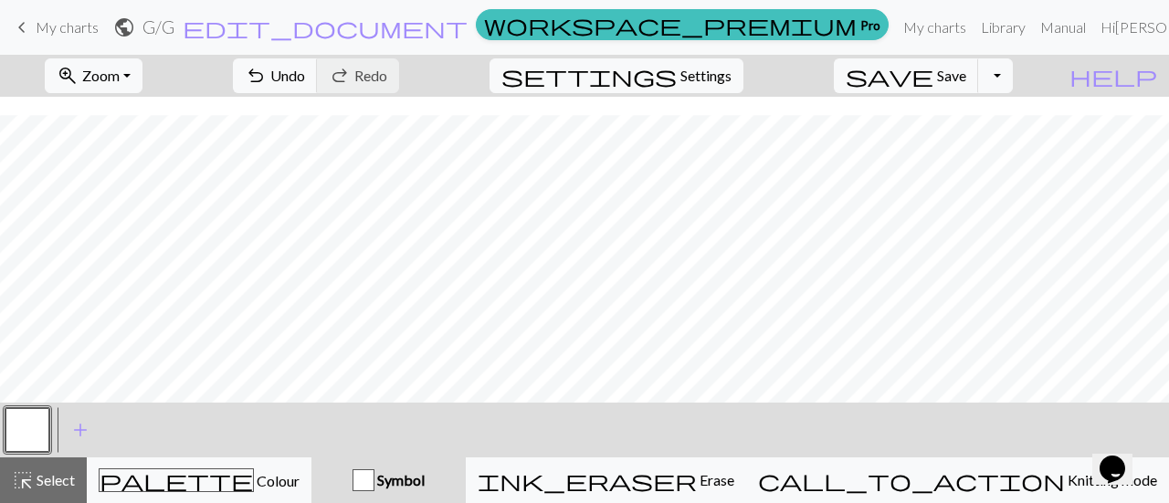
scroll to position [227, 0]
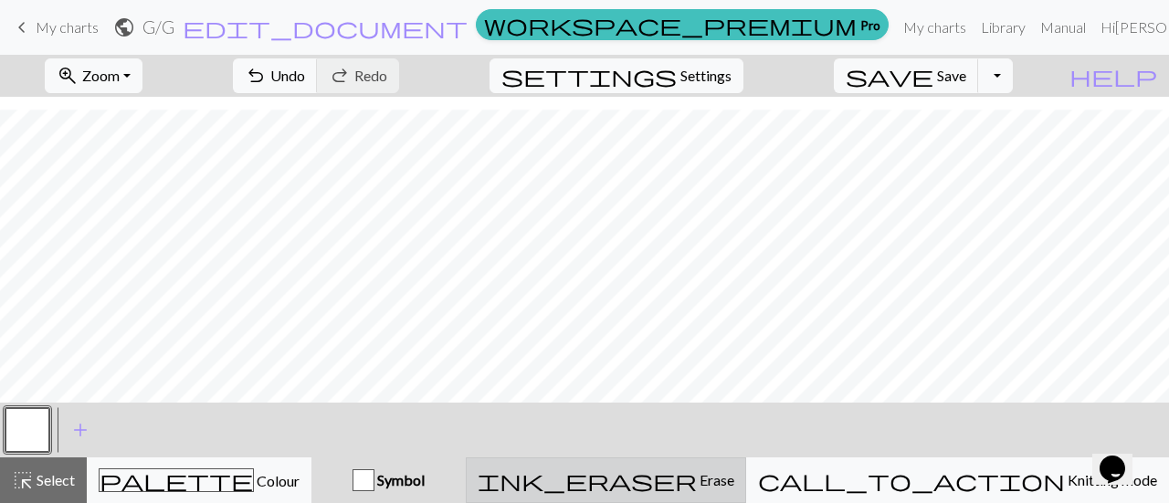
click at [703, 481] on div "ink_eraser Erase Erase" at bounding box center [606, 481] width 257 height 22
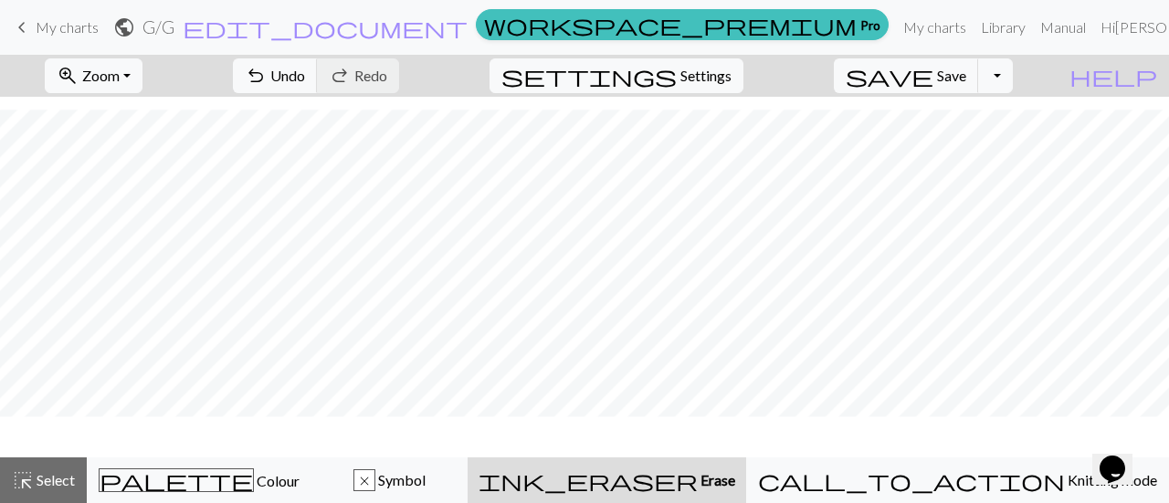
scroll to position [173, 0]
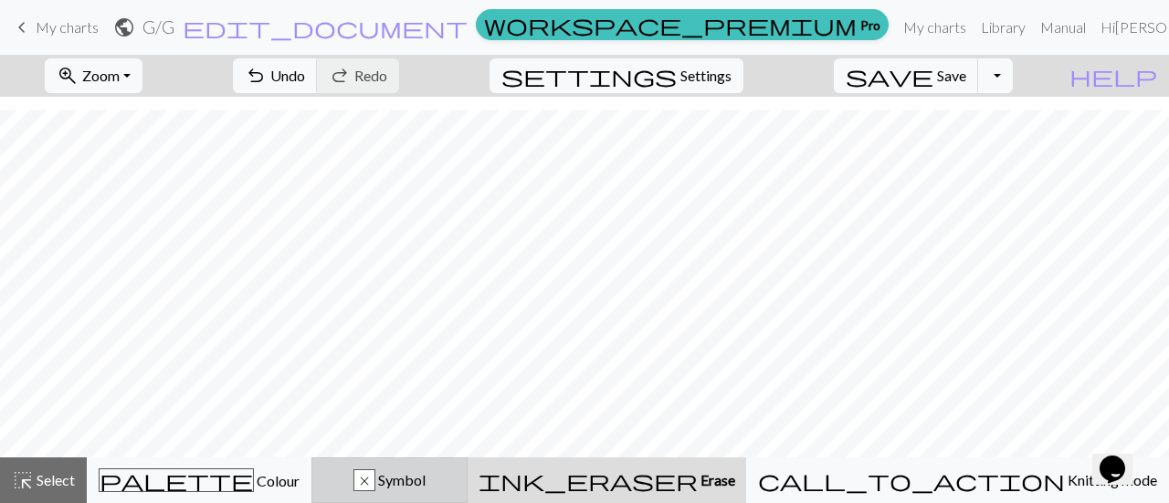
click at [426, 479] on span "Symbol" at bounding box center [400, 479] width 50 height 17
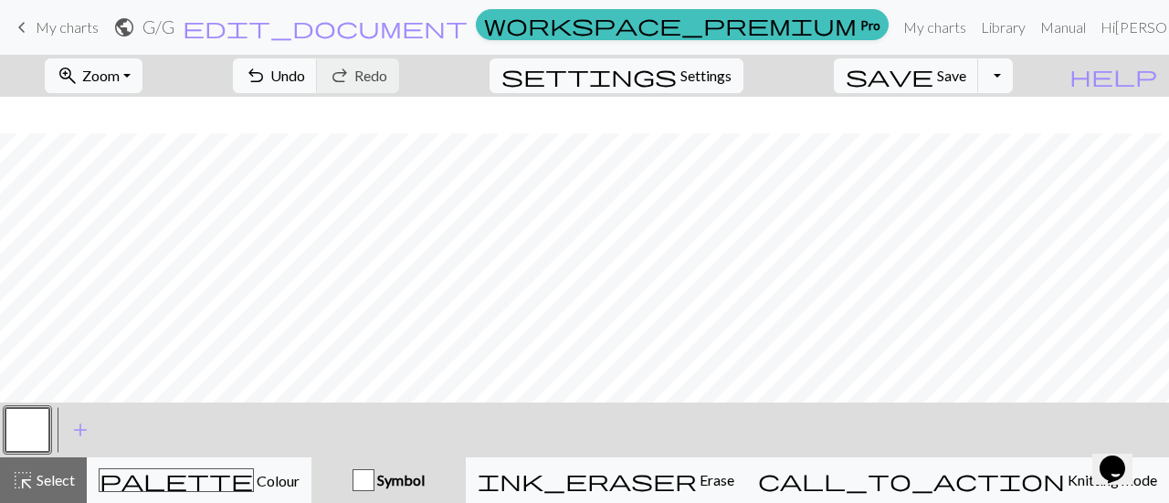
scroll to position [227, 0]
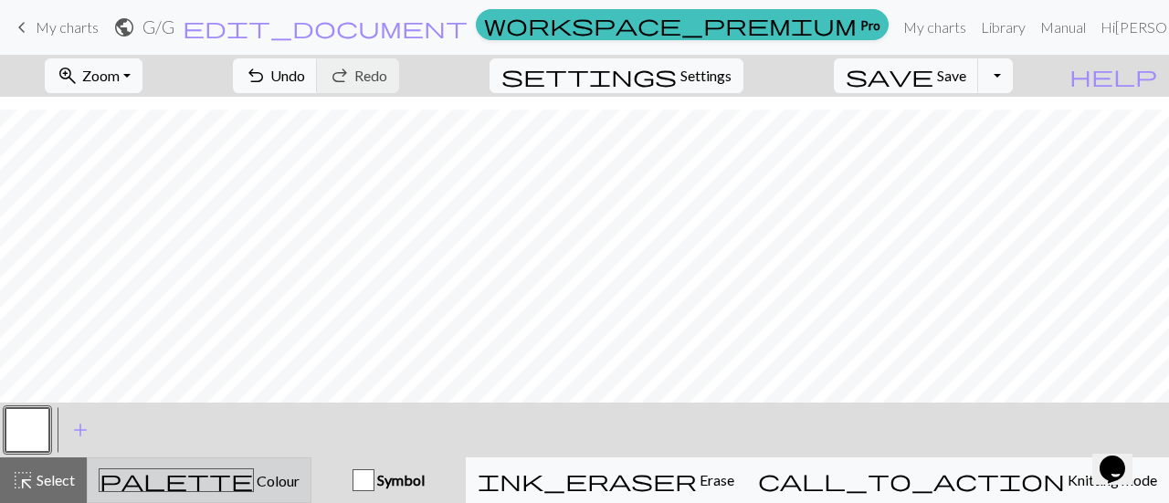
click at [267, 470] on div "palette Colour Colour" at bounding box center [199, 481] width 201 height 24
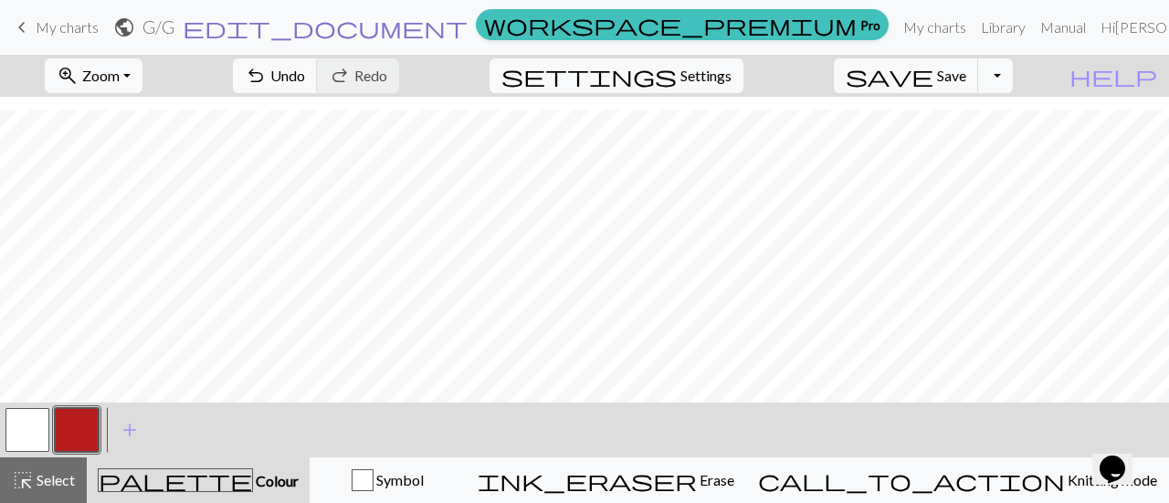
click at [459, 30] on span "edit_document" at bounding box center [325, 28] width 285 height 26
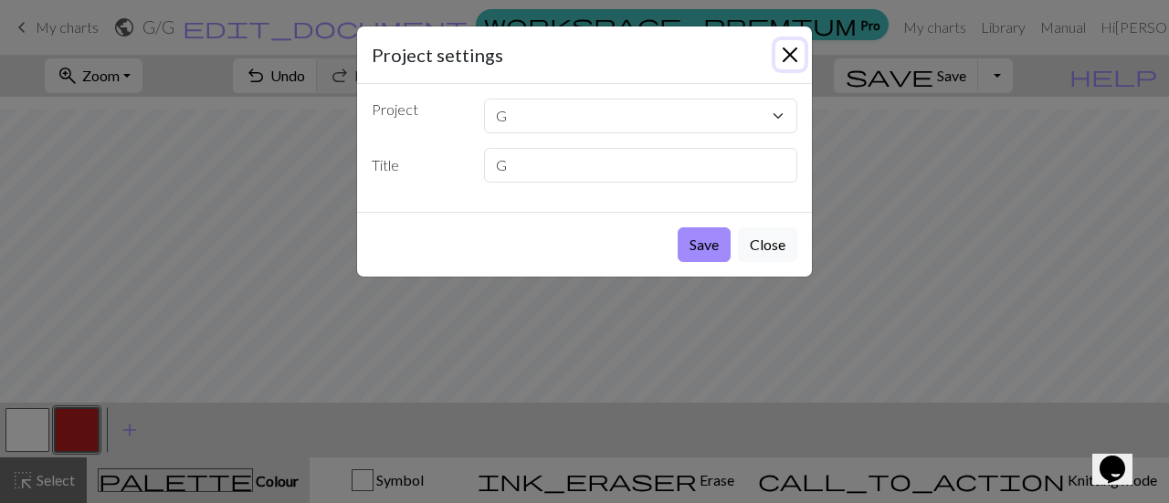
click at [786, 53] on button "Close" at bounding box center [790, 54] width 29 height 29
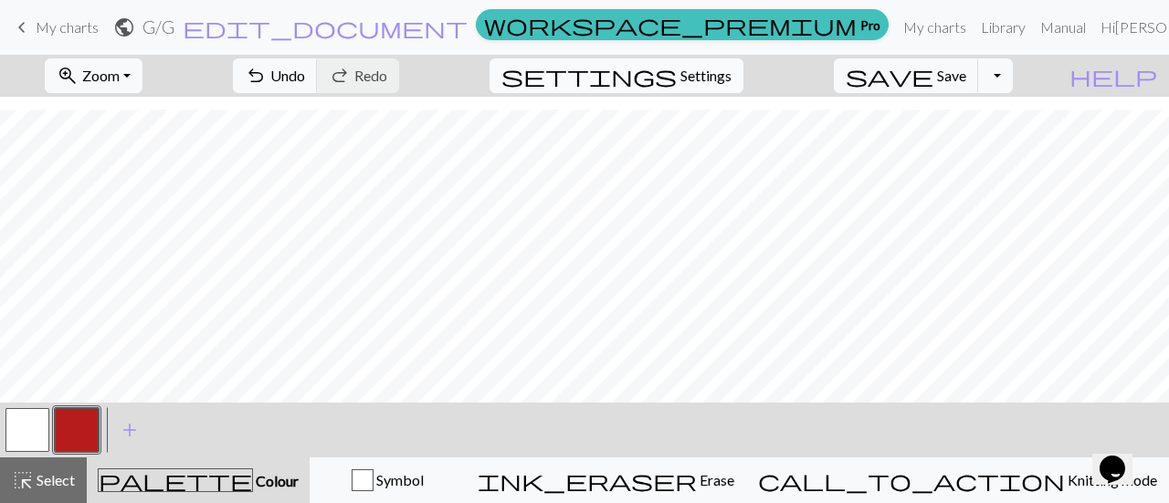
click at [701, 66] on button "settings Settings" at bounding box center [617, 75] width 254 height 35
select select "aran"
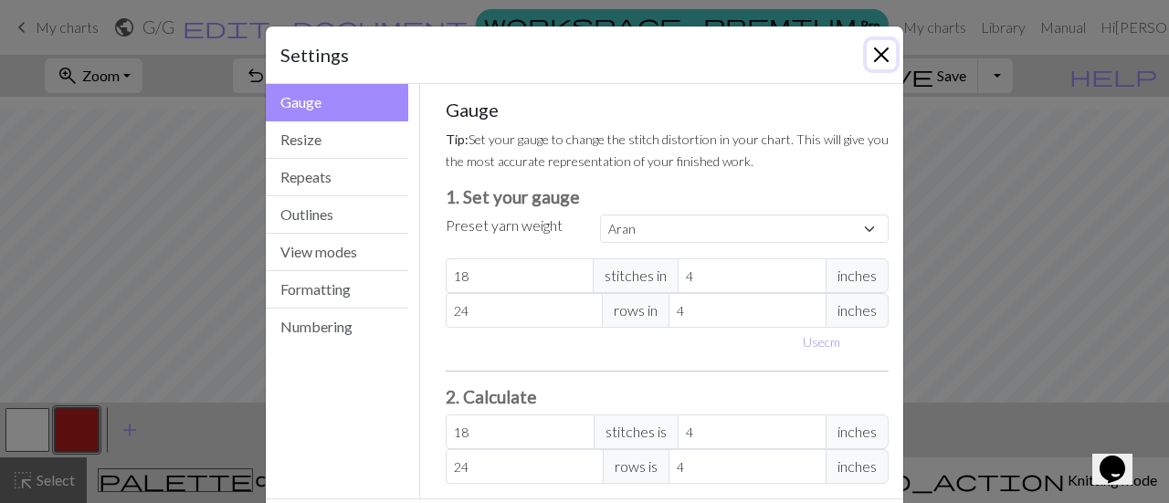
click at [868, 63] on button "Close" at bounding box center [881, 54] width 29 height 29
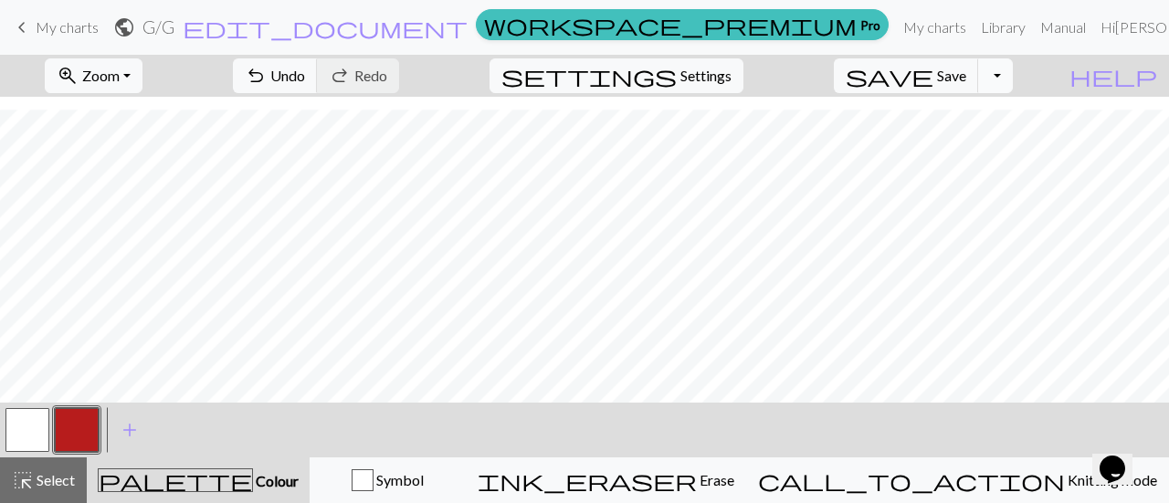
click at [1013, 71] on button "Toggle Dropdown" at bounding box center [995, 75] width 35 height 35
